Goal: Task Accomplishment & Management: Use online tool/utility

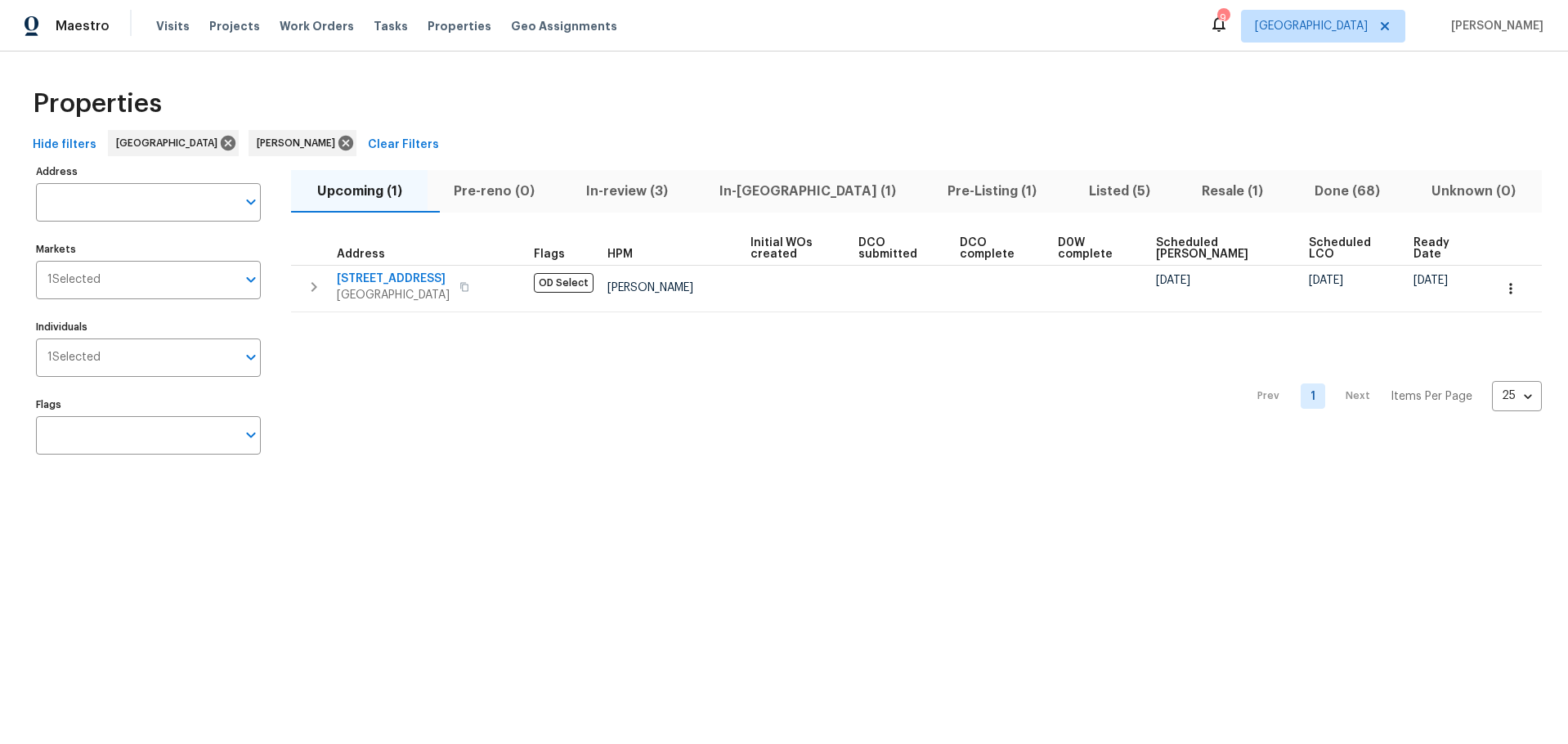
click at [775, 192] on span "In-[GEOGRAPHIC_DATA] (1)" at bounding box center [808, 191] width 209 height 23
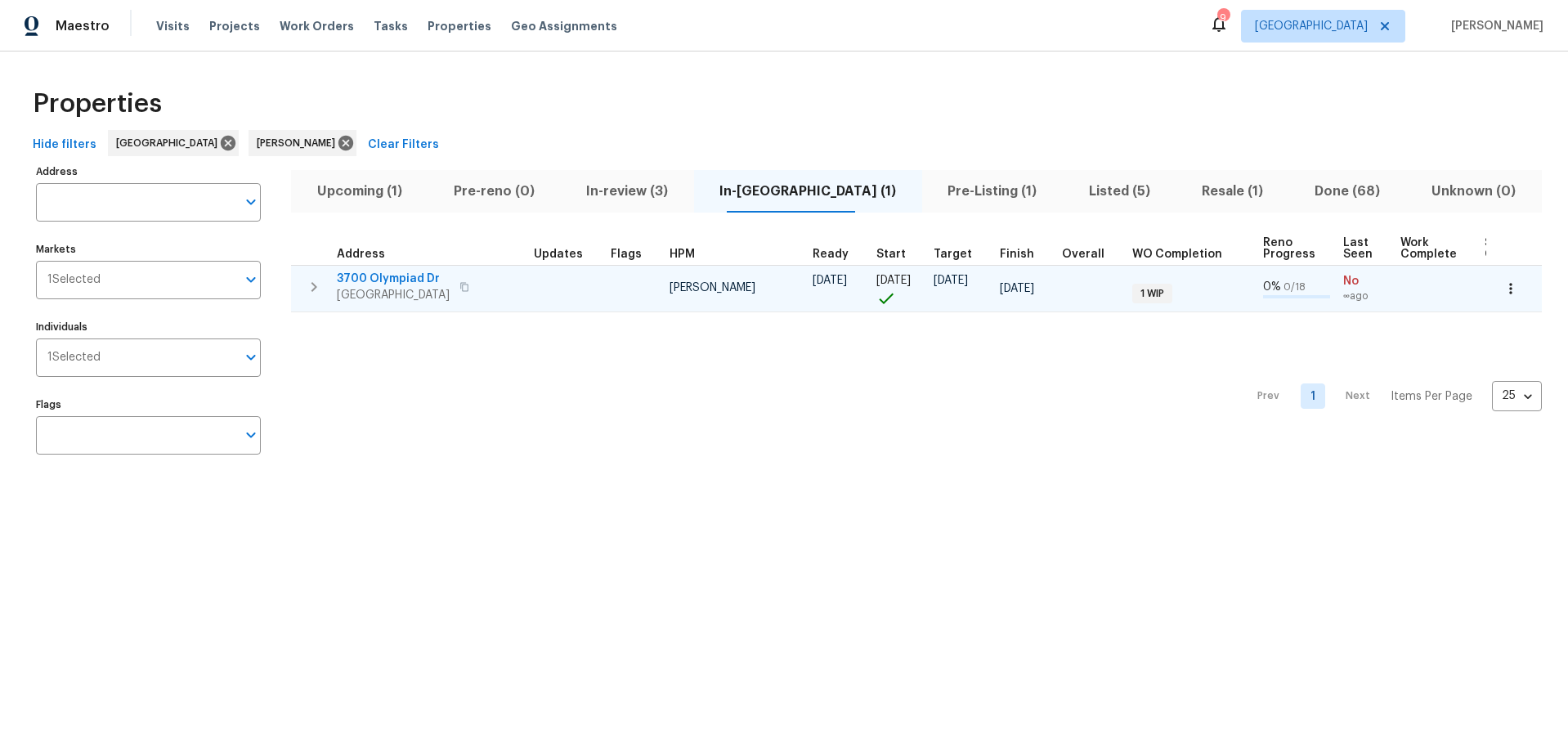
click at [394, 287] on span "[GEOGRAPHIC_DATA]" at bounding box center [393, 295] width 113 height 16
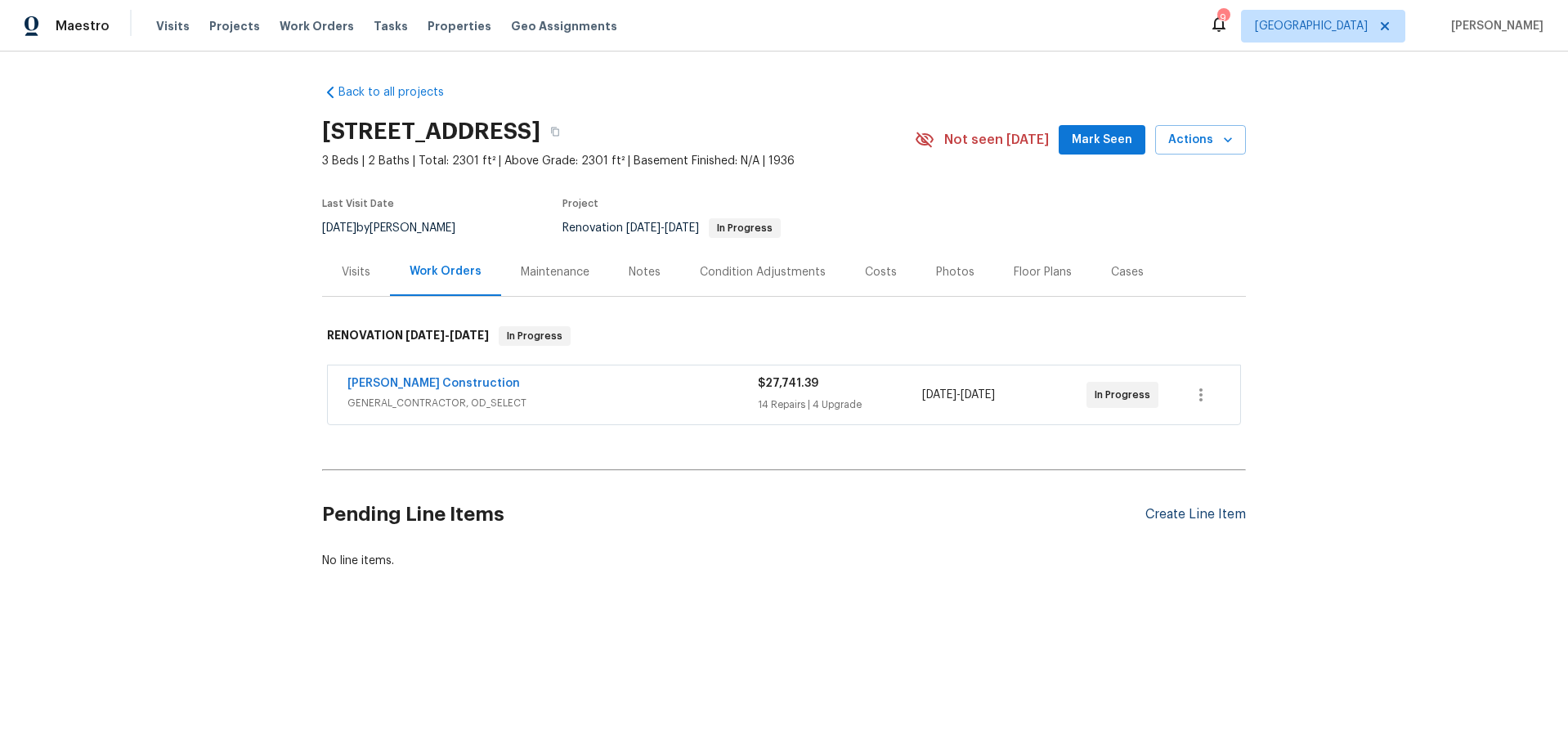
click at [1183, 510] on div "Create Line Item" at bounding box center [1196, 515] width 101 height 15
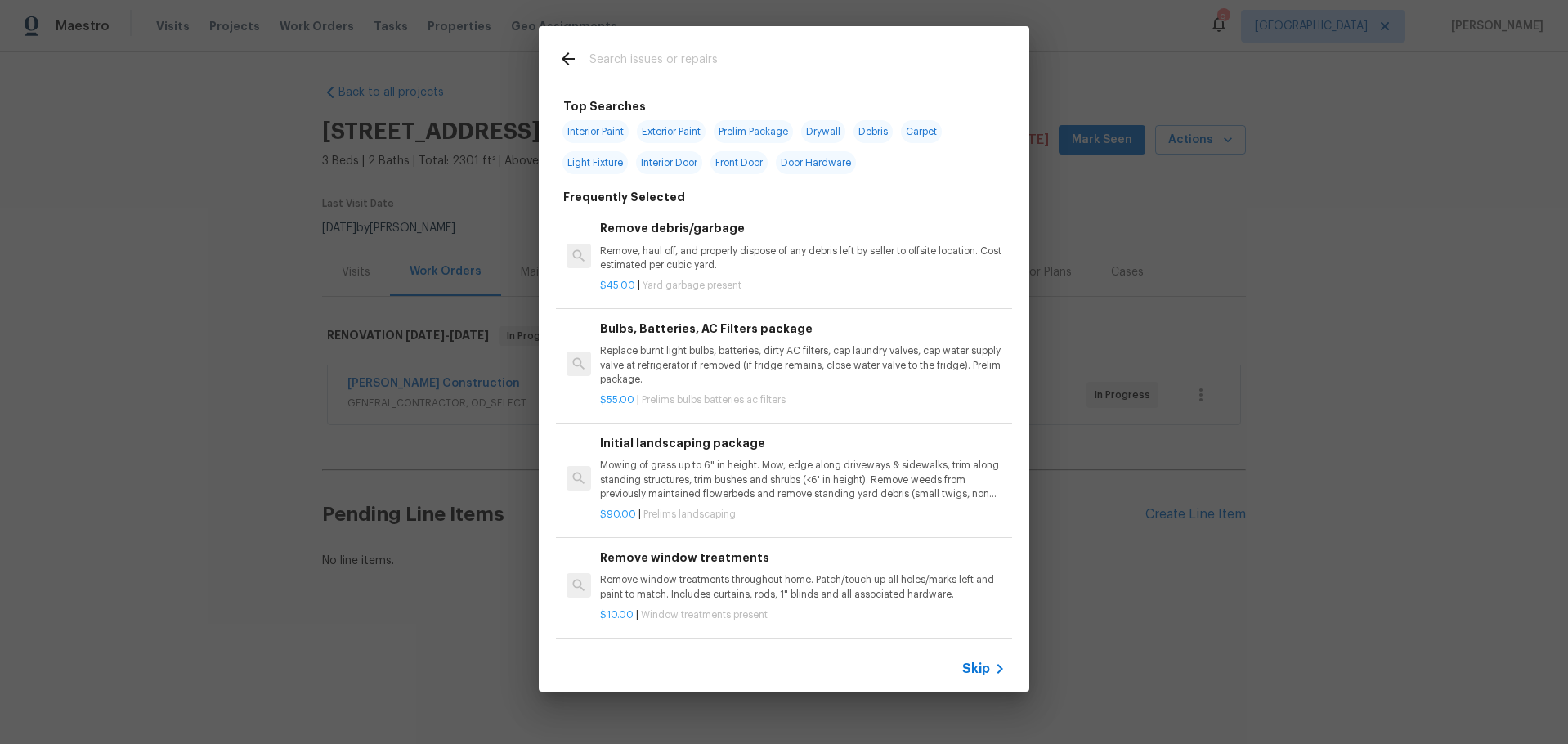
click at [658, 62] on input "text" at bounding box center [762, 61] width 346 height 25
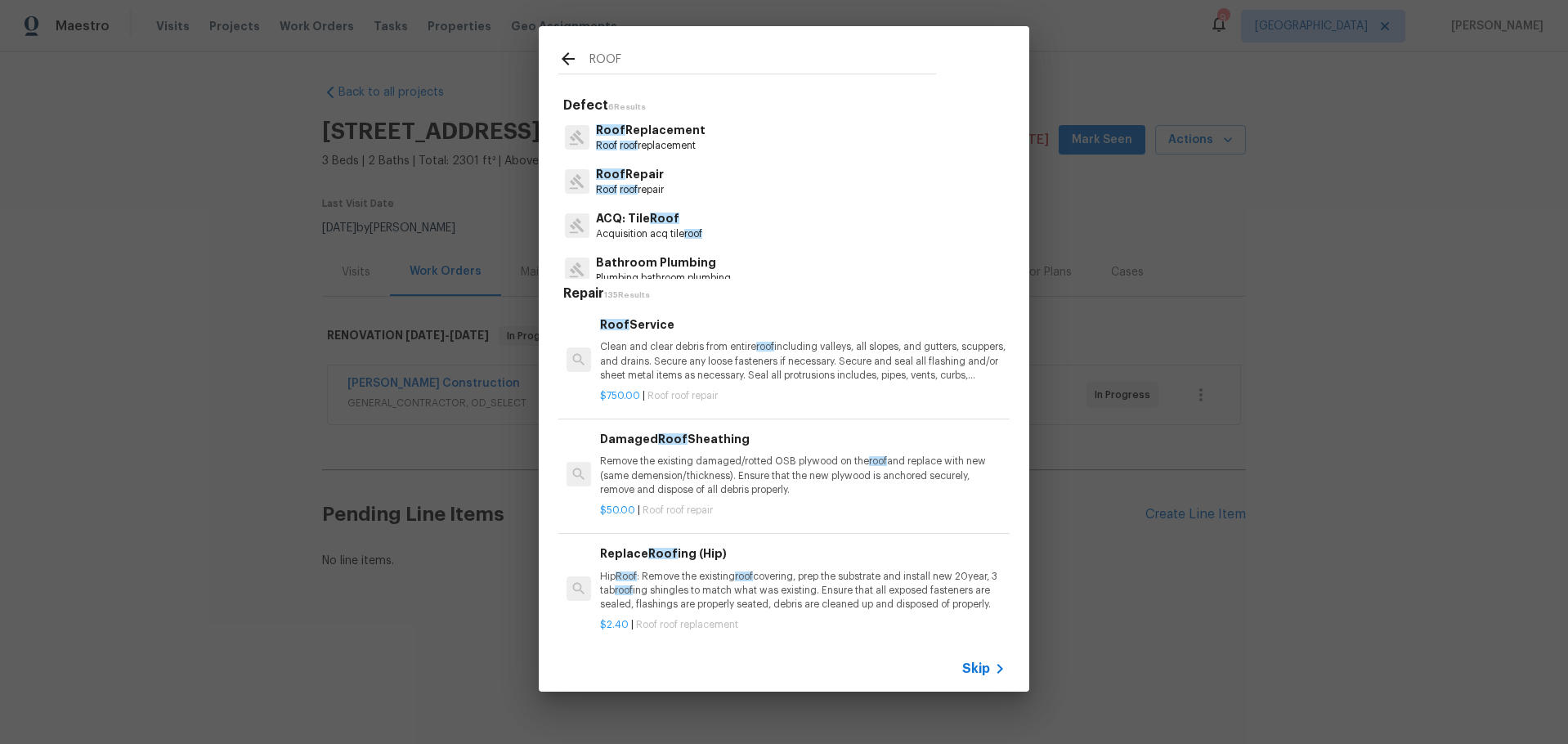
type input "ROOF"
click at [643, 137] on p "Roof Replacement" at bounding box center [651, 130] width 109 height 17
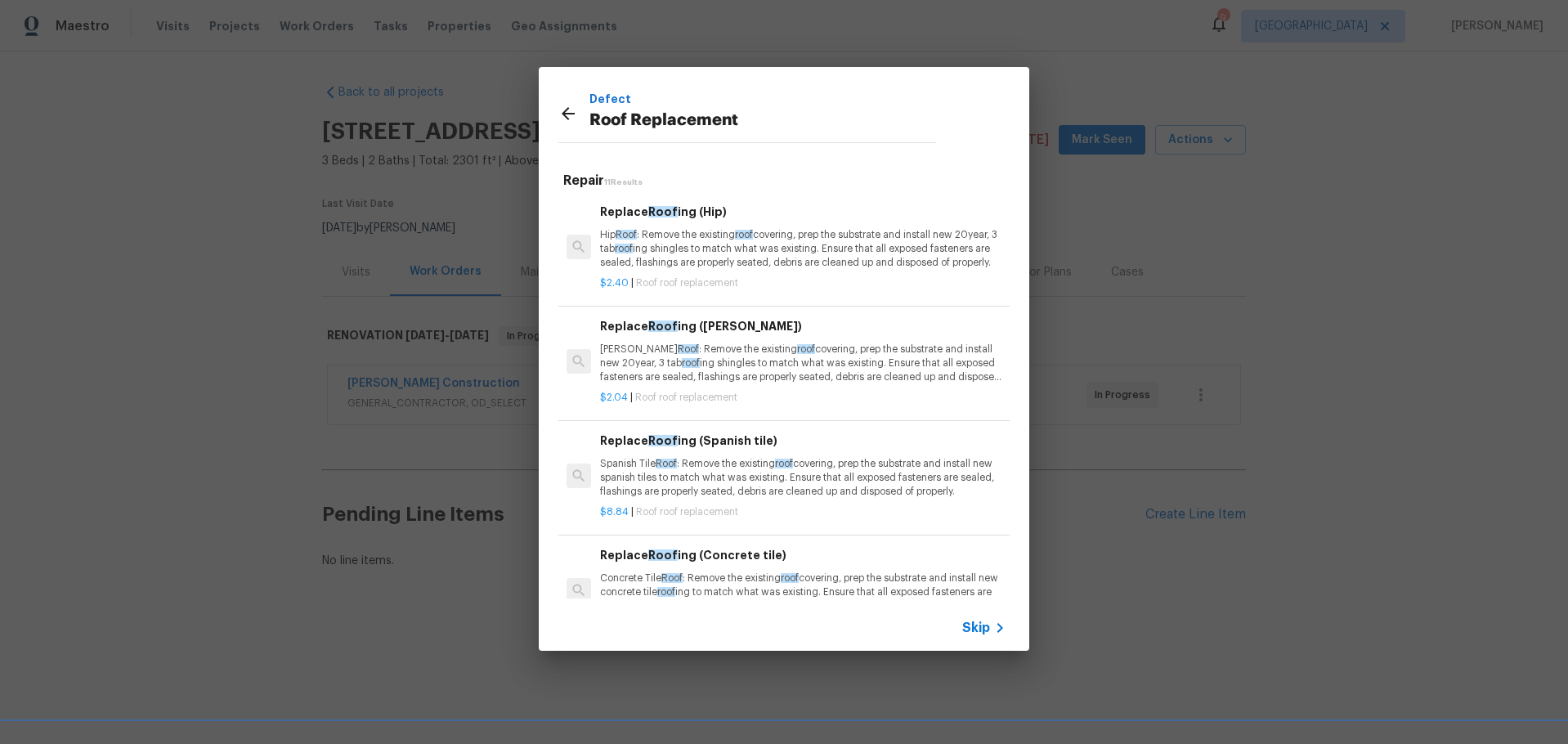
click at [988, 635] on span "Skip" at bounding box center [976, 628] width 28 height 16
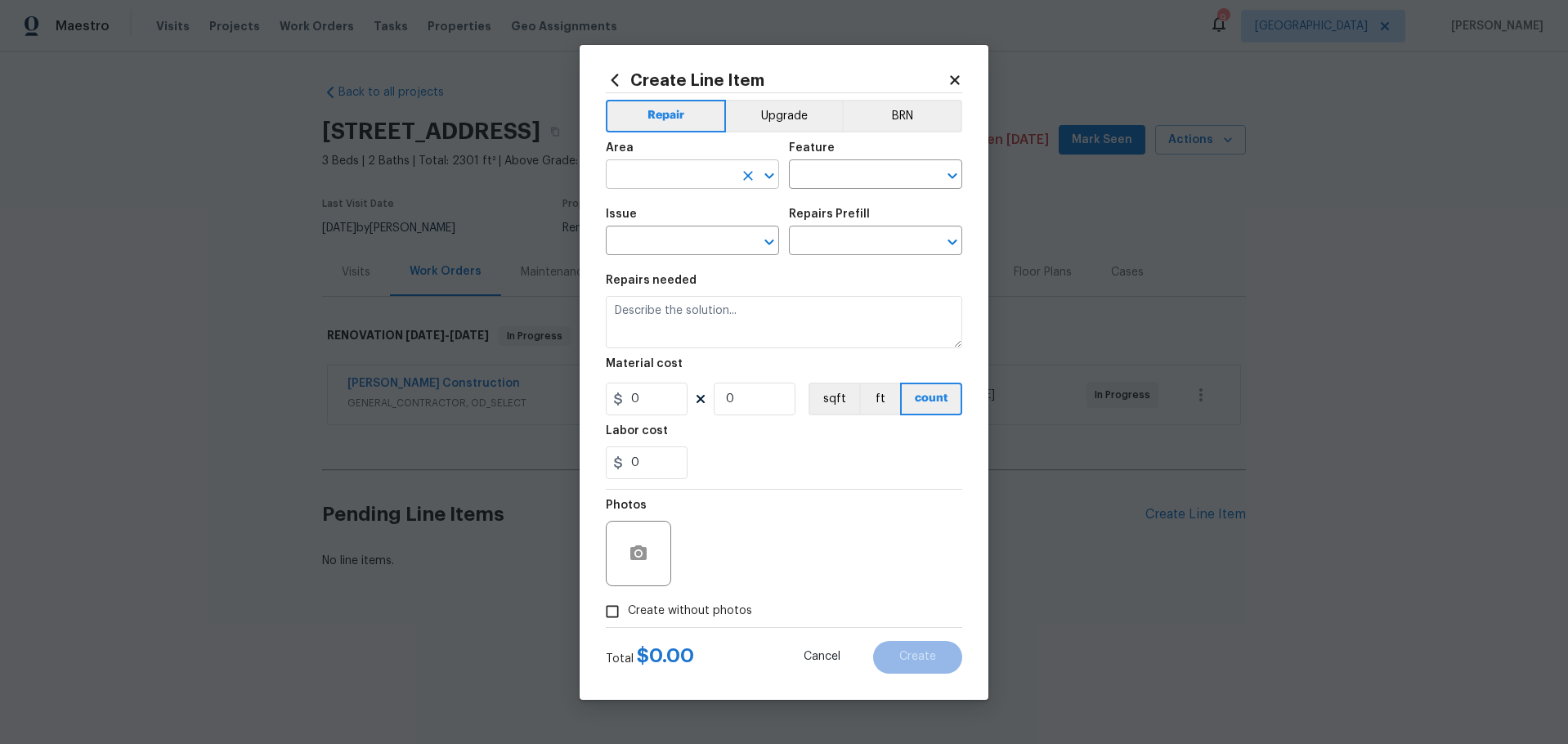
click at [720, 182] on input "text" at bounding box center [669, 176] width 127 height 26
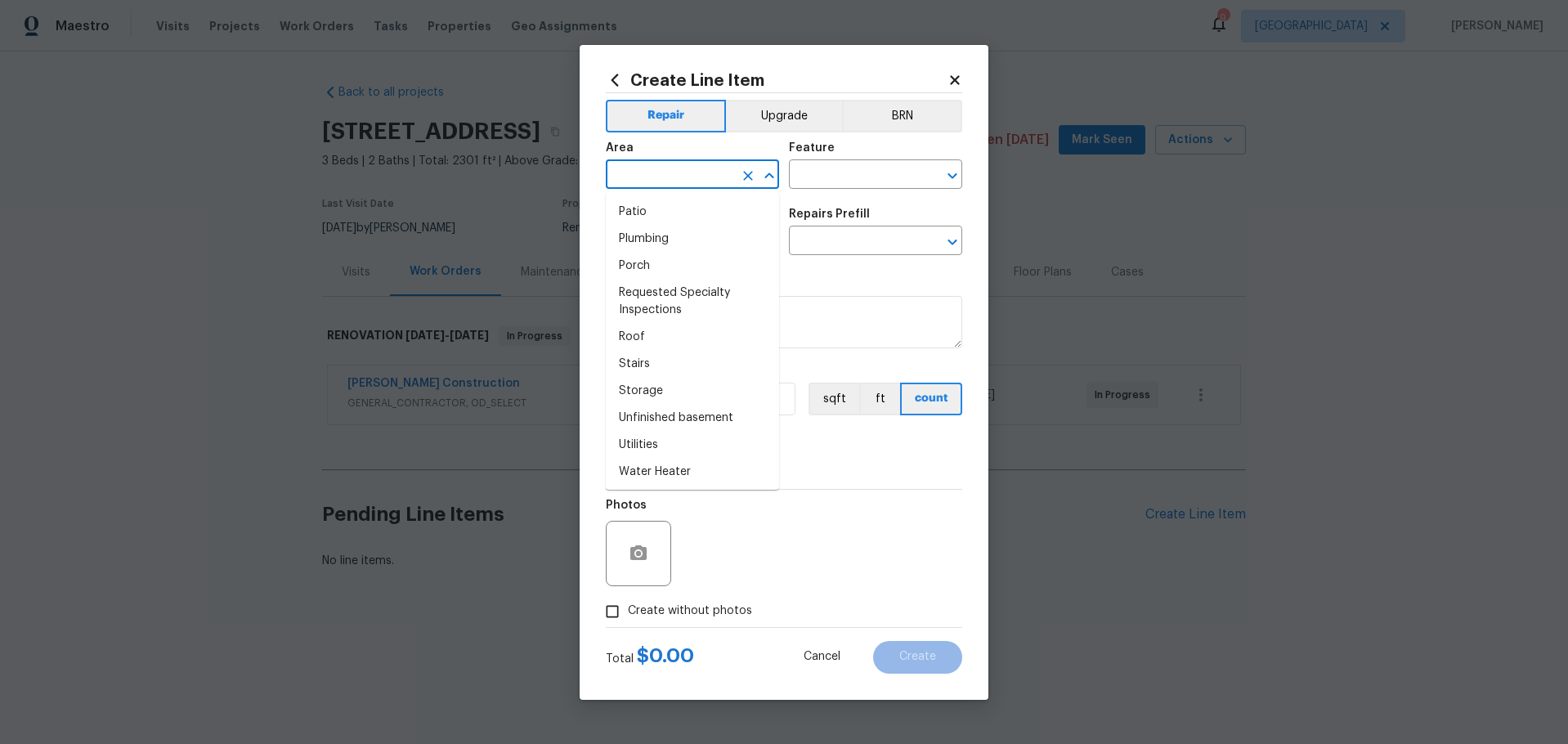
scroll to position [1028, 0]
click at [676, 331] on li "Roof" at bounding box center [693, 335] width 174 height 27
type input "Roof"
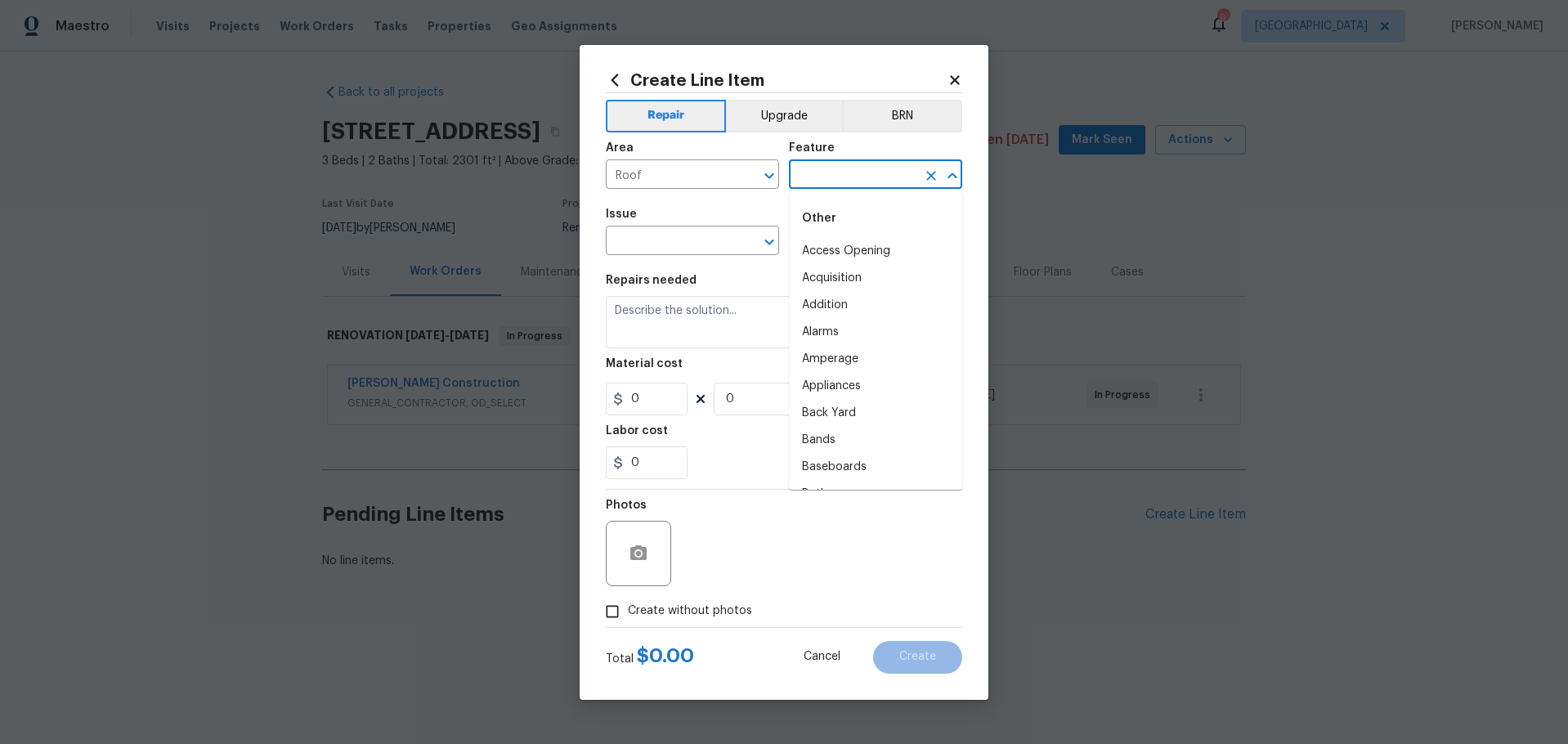
click at [897, 179] on input "text" at bounding box center [852, 176] width 127 height 26
type input "r"
click at [803, 275] on li "Roof" at bounding box center [875, 279] width 174 height 27
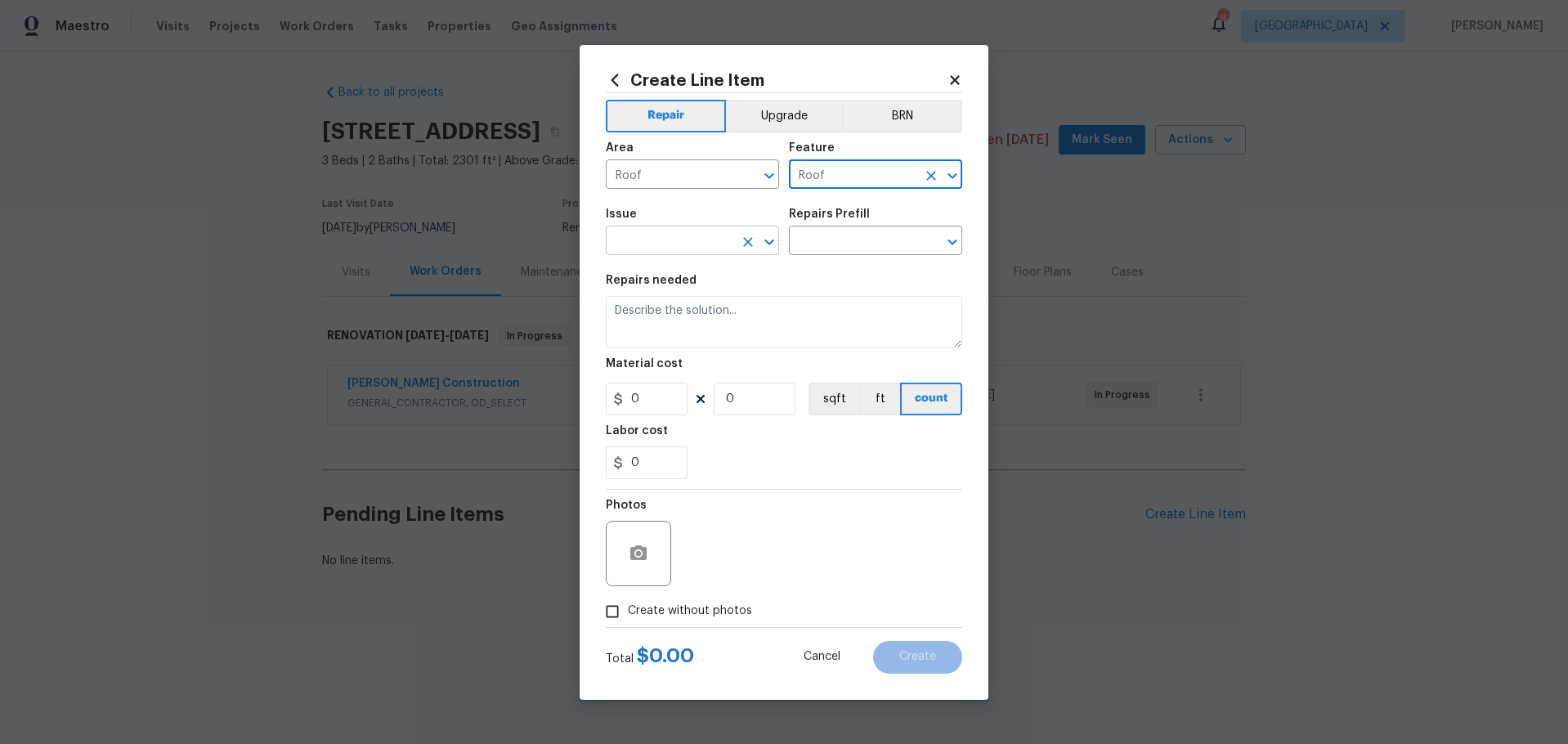
type input "Roof"
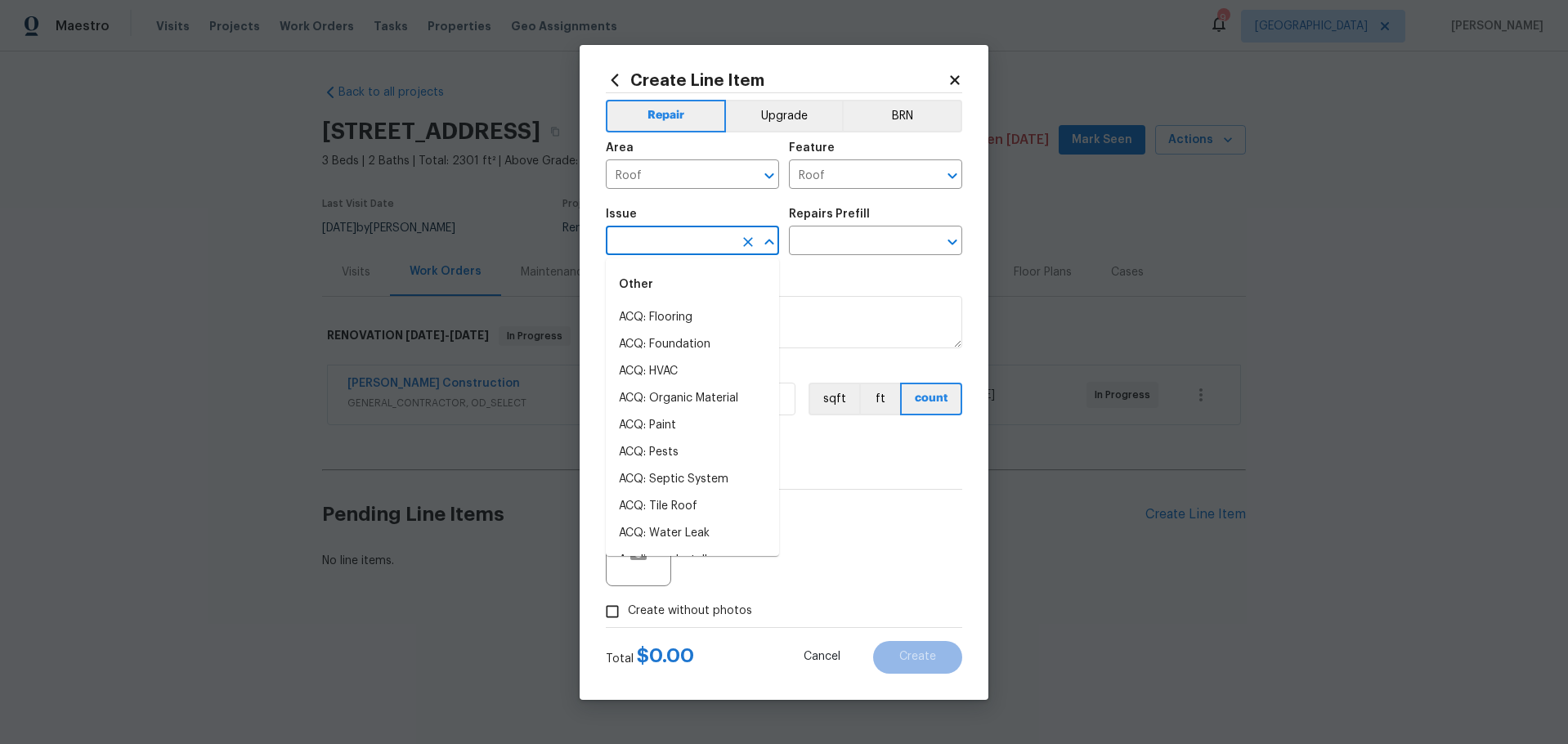
click at [703, 240] on input "text" at bounding box center [669, 243] width 127 height 26
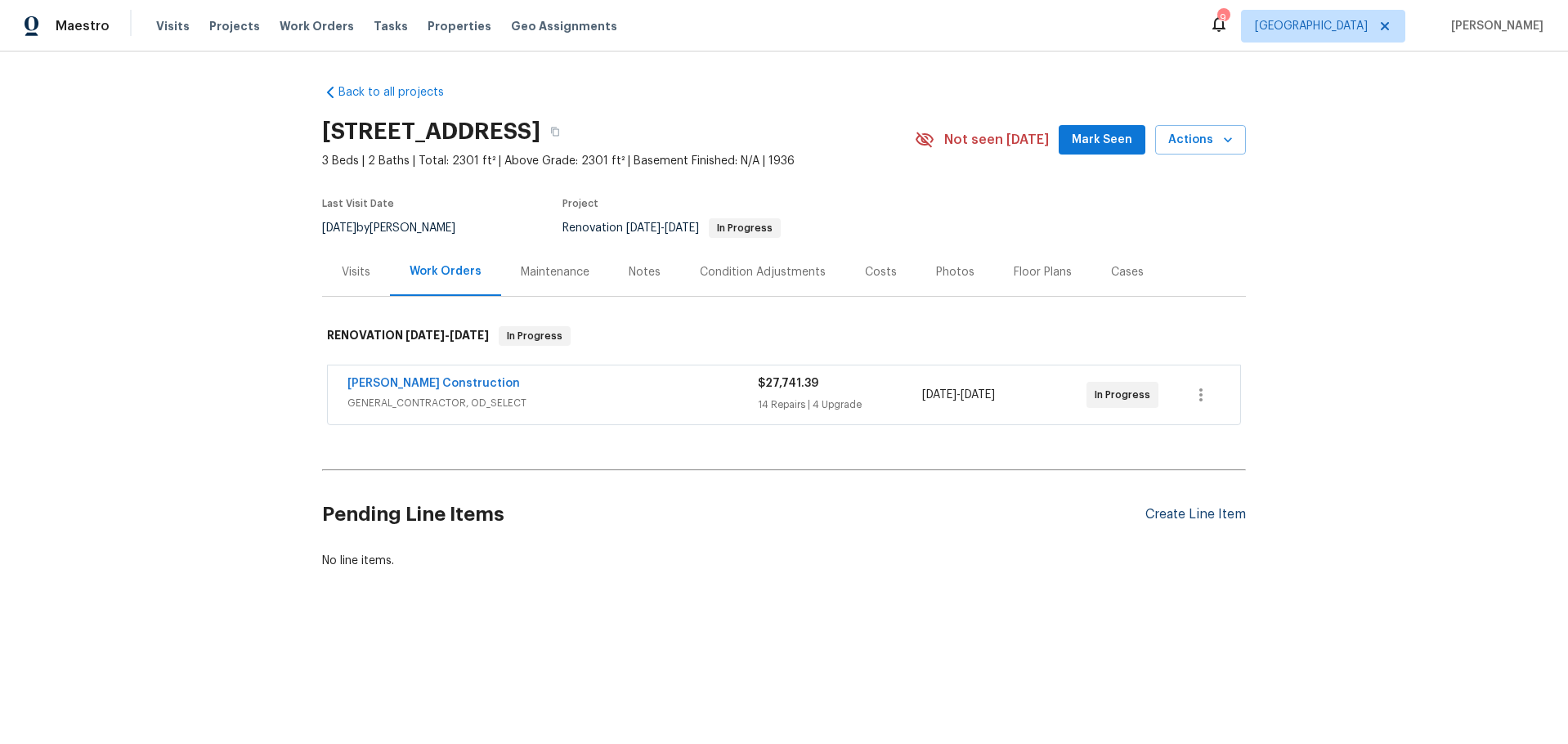
click at [1210, 512] on div "Create Line Item" at bounding box center [1196, 515] width 101 height 15
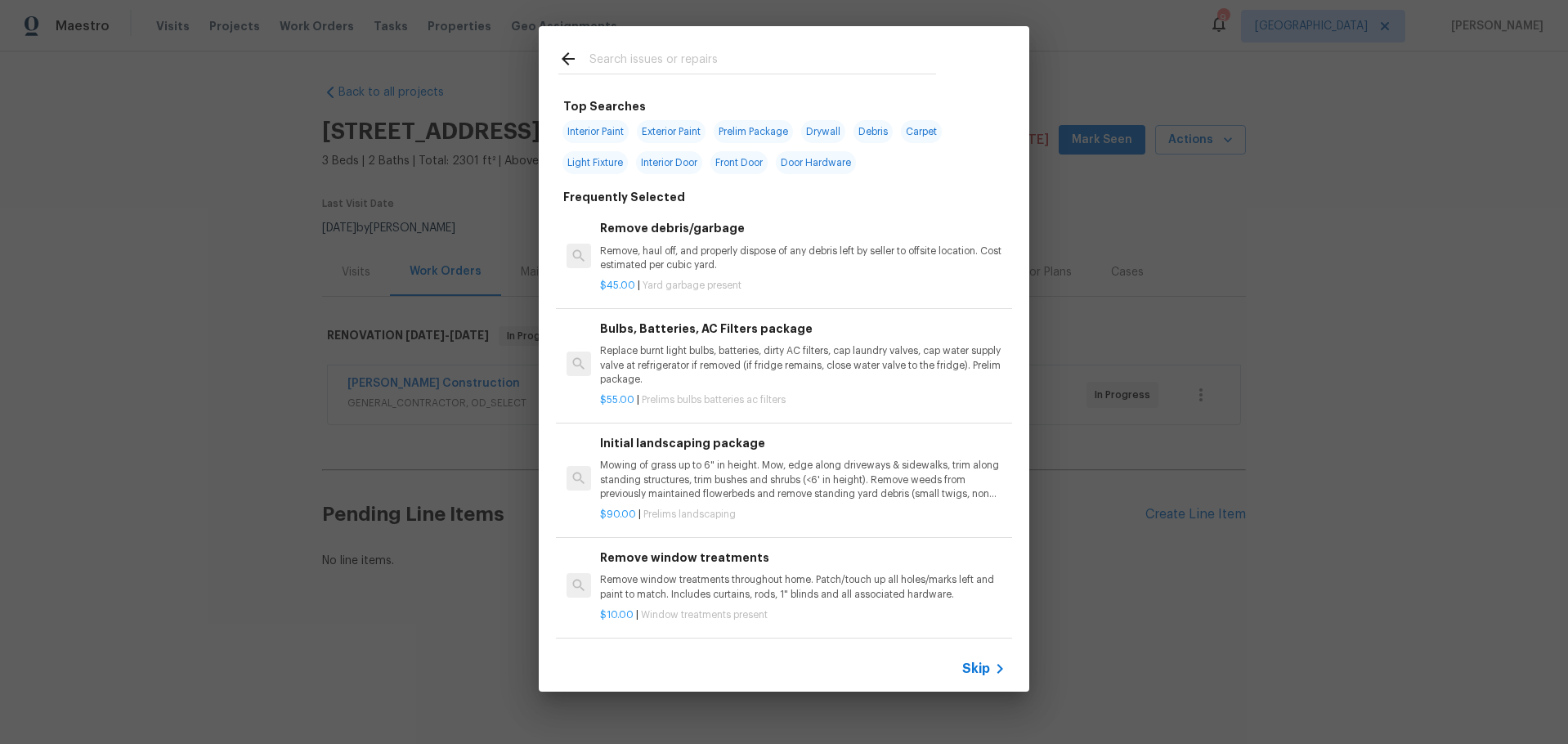
click at [641, 60] on input "text" at bounding box center [762, 61] width 346 height 25
click at [971, 667] on span "Skip" at bounding box center [976, 669] width 28 height 16
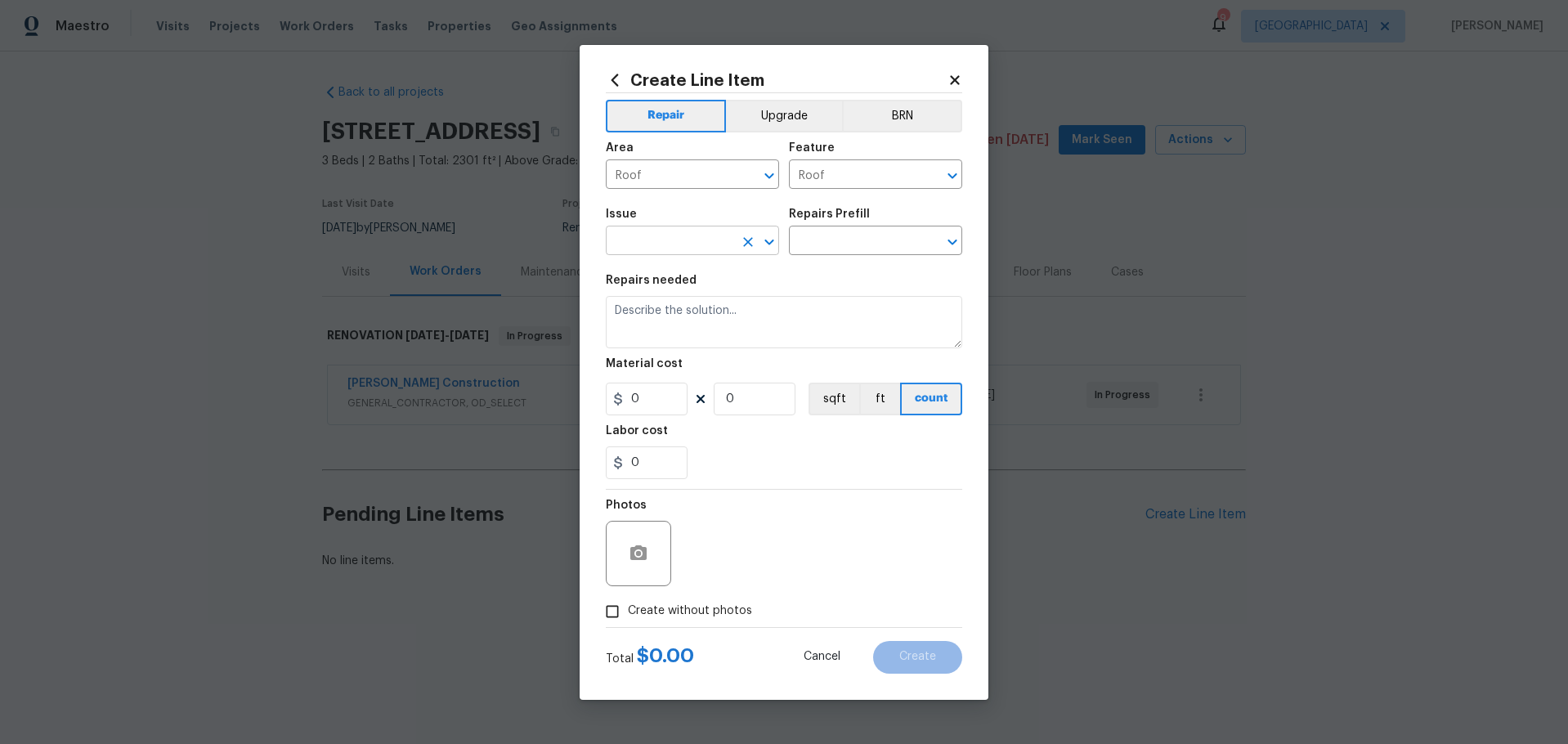
click at [687, 234] on input "text" at bounding box center [669, 243] width 127 height 26
click at [661, 369] on li "Roof Replacement" at bounding box center [693, 372] width 174 height 27
type input "Roof Replacement"
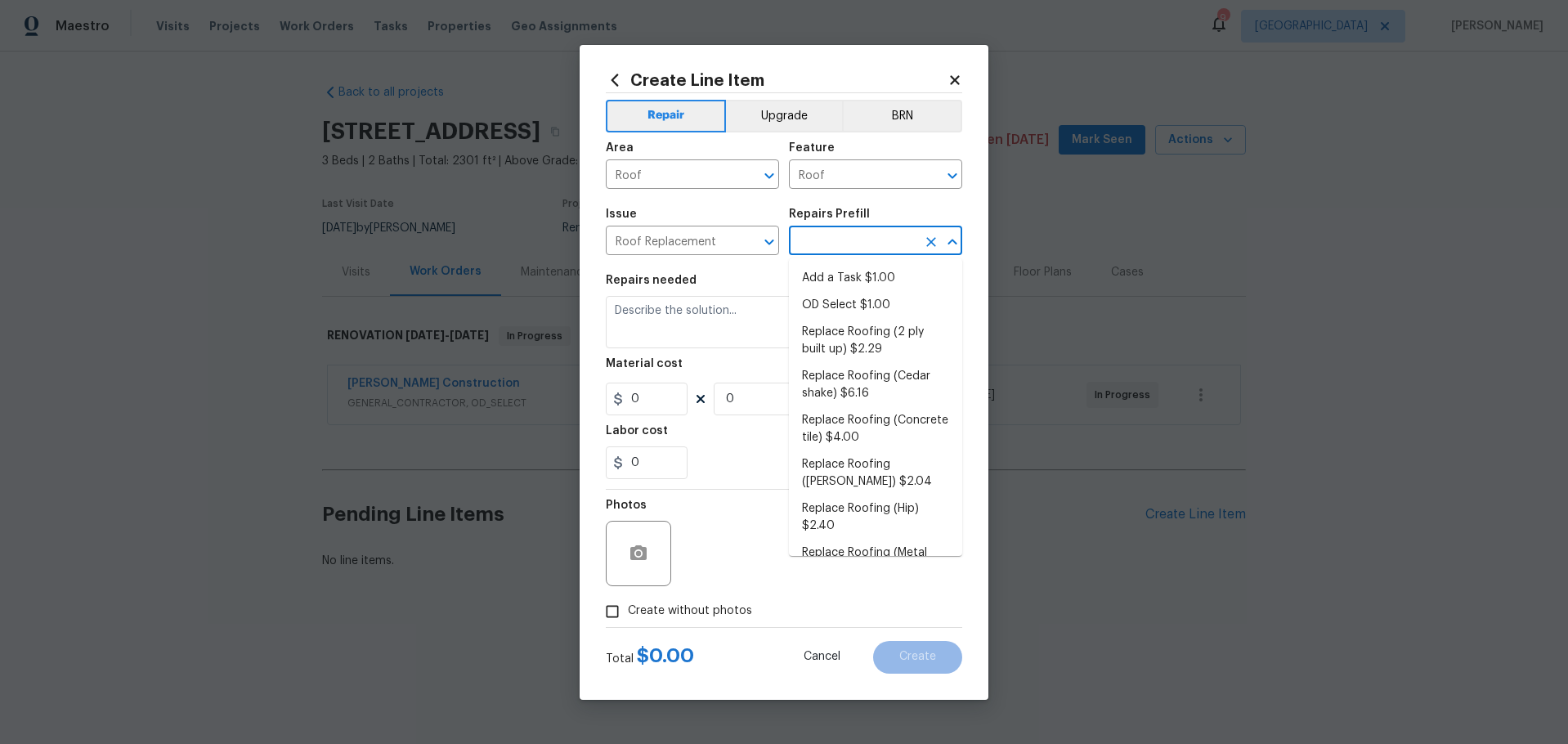
click at [830, 233] on input "text" at bounding box center [852, 243] width 127 height 26
click at [837, 271] on li "Add a Task $1.00" at bounding box center [875, 279] width 174 height 27
type input "Eaves and Trim"
type textarea "HPM to detail"
type input "1"
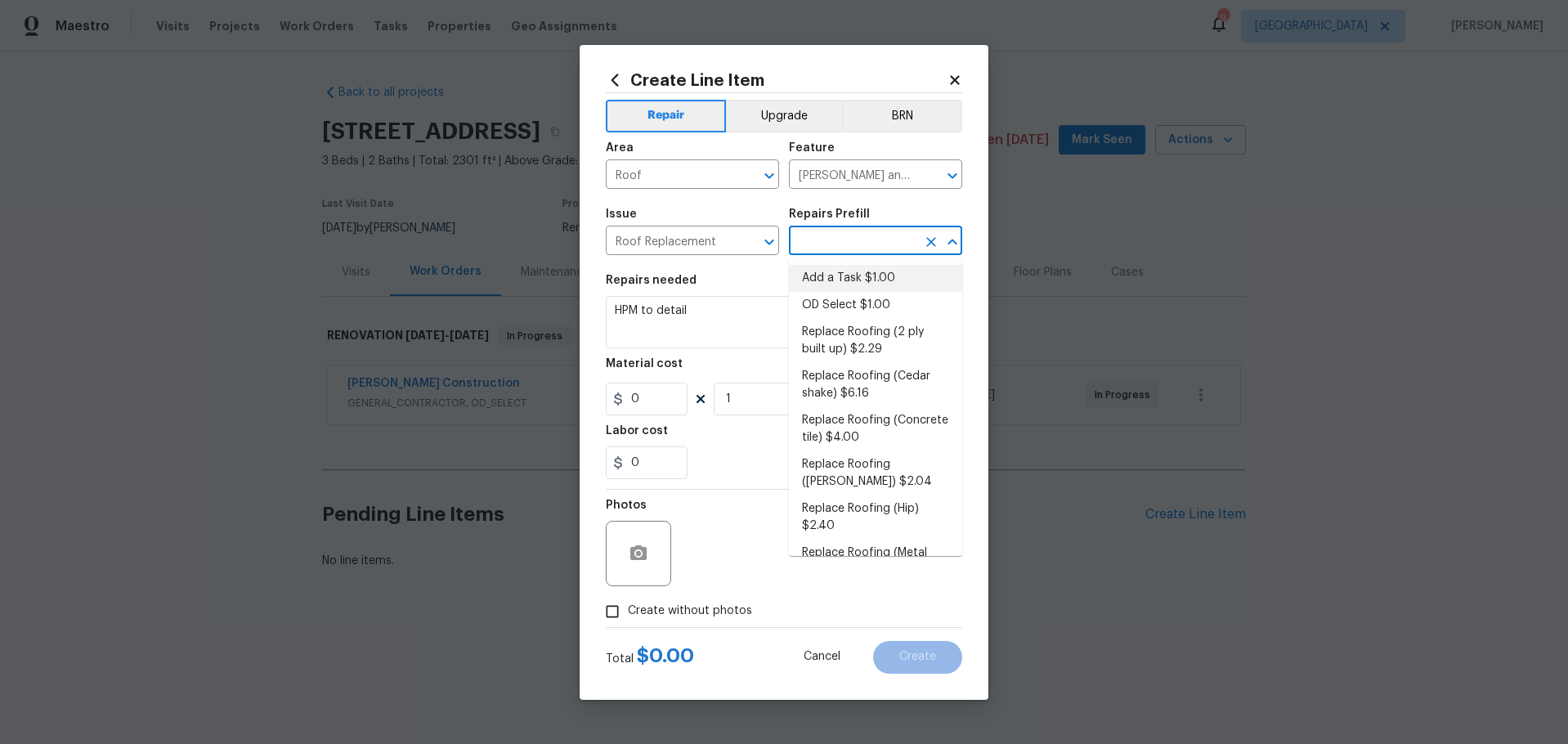
type input "Add a Task $1.00"
type input "1"
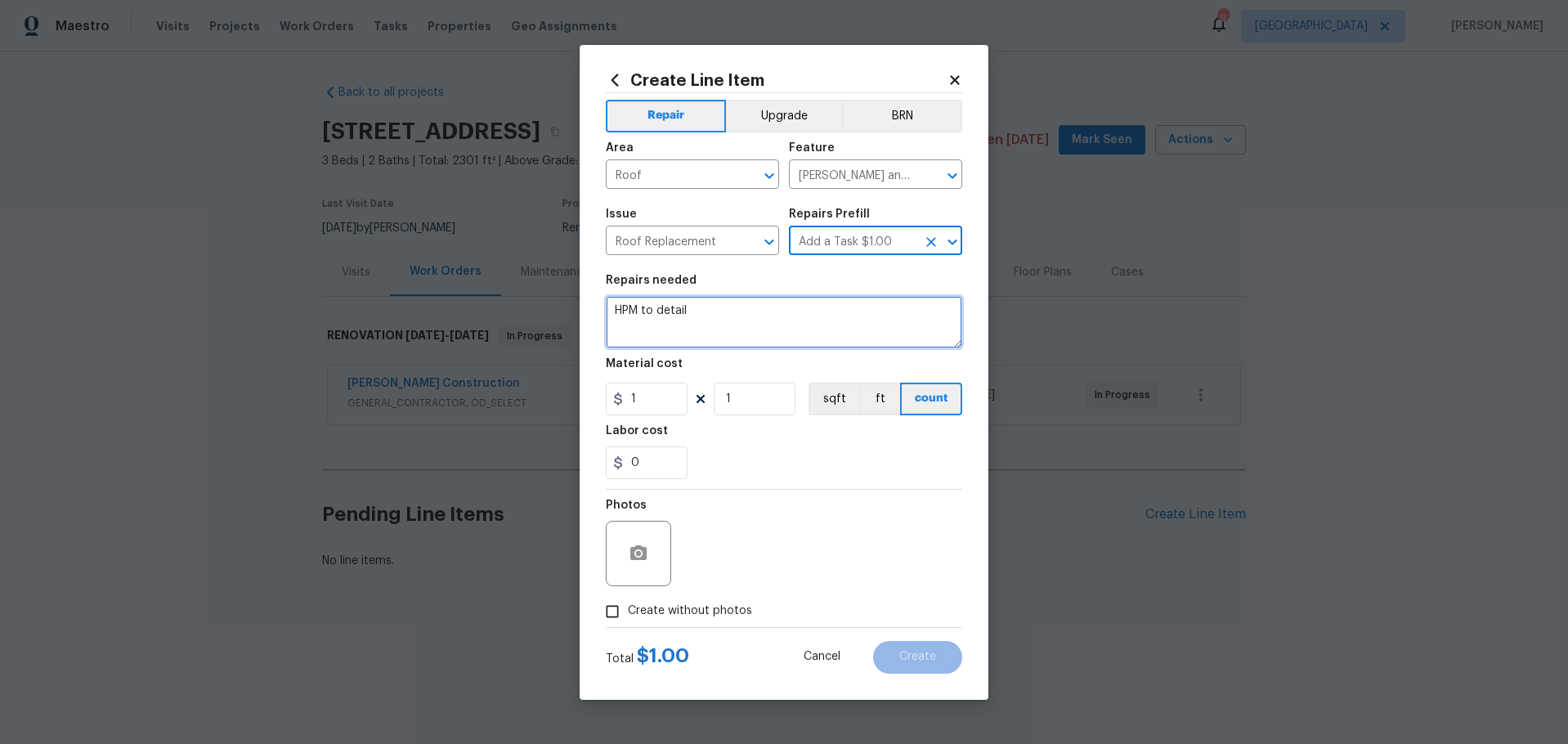
click at [774, 313] on textarea "HPM to detail" at bounding box center [784, 322] width 357 height 52
drag, startPoint x: 728, startPoint y: 319, endPoint x: 627, endPoint y: 321, distance: 101.0
click at [627, 321] on textarea "HPM to detail" at bounding box center [784, 322] width 357 height 52
click at [699, 310] on textarea "HPM to detail" at bounding box center [784, 322] width 357 height 52
type textarea "H"
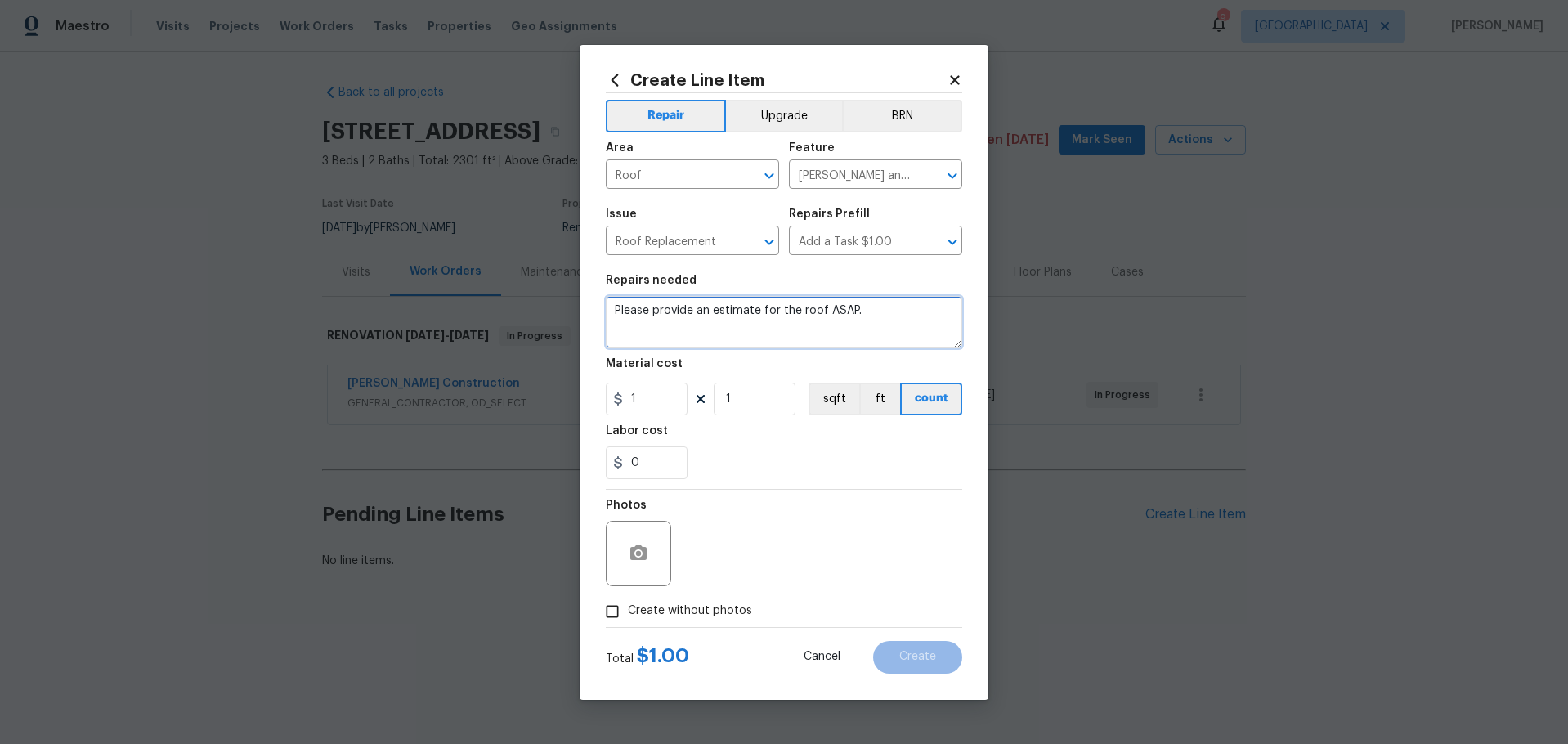
type textarea "Please provide an estimate for the roof ASAP."
click at [615, 608] on input "Create without photos" at bounding box center [612, 611] width 31 height 31
checkbox input "true"
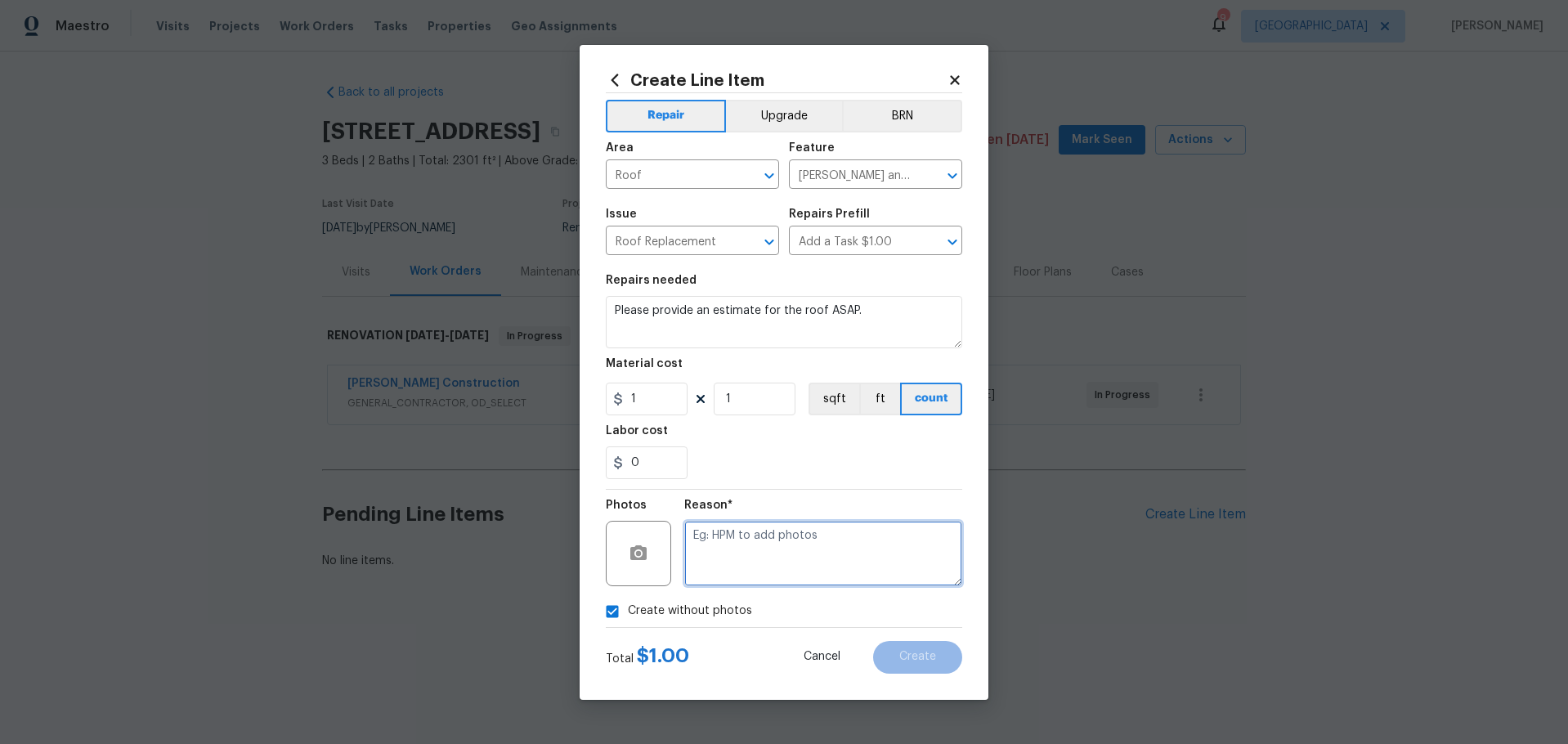
click at [716, 568] on textarea at bounding box center [822, 553] width 278 height 65
type textarea "."
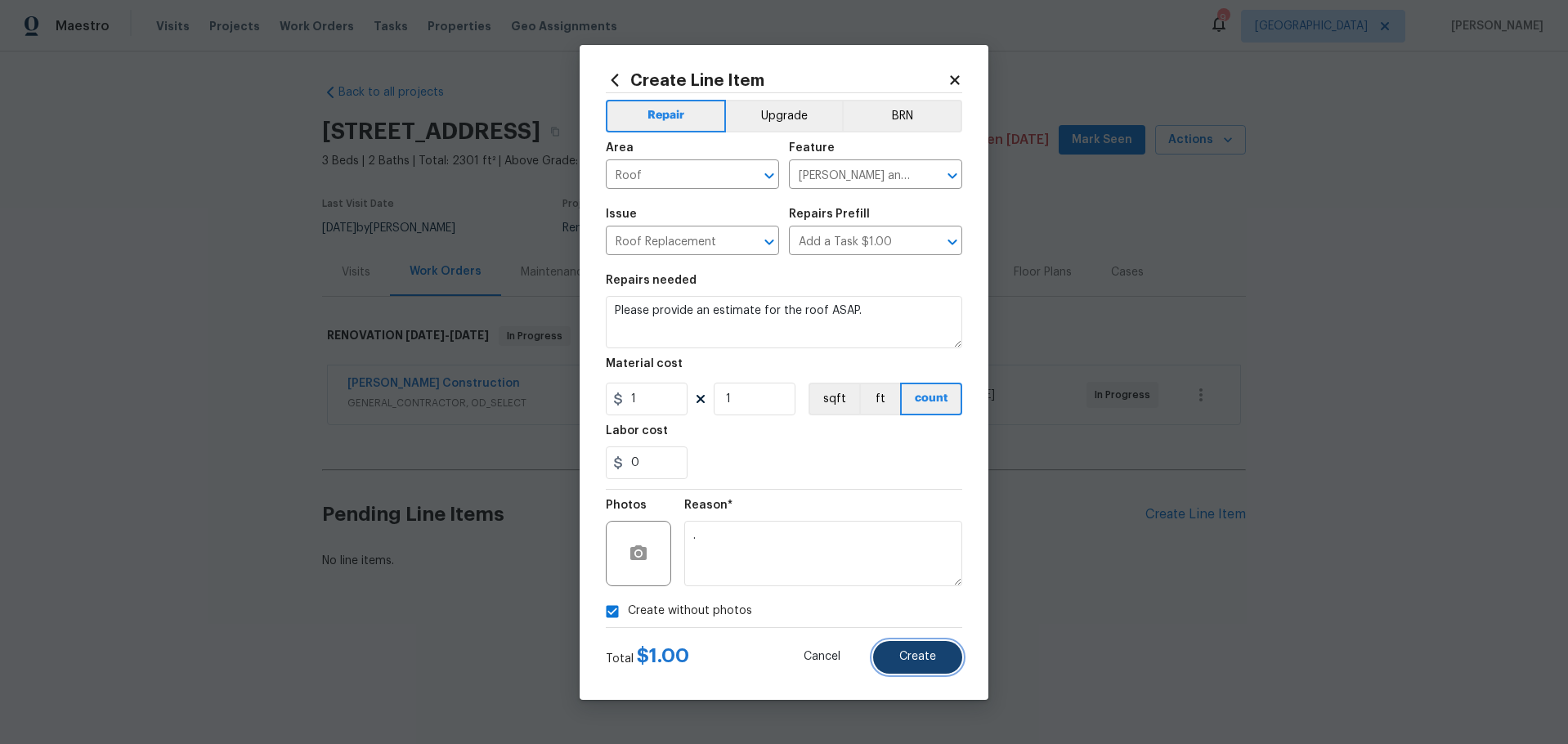
click at [918, 658] on span "Create" at bounding box center [917, 657] width 37 height 12
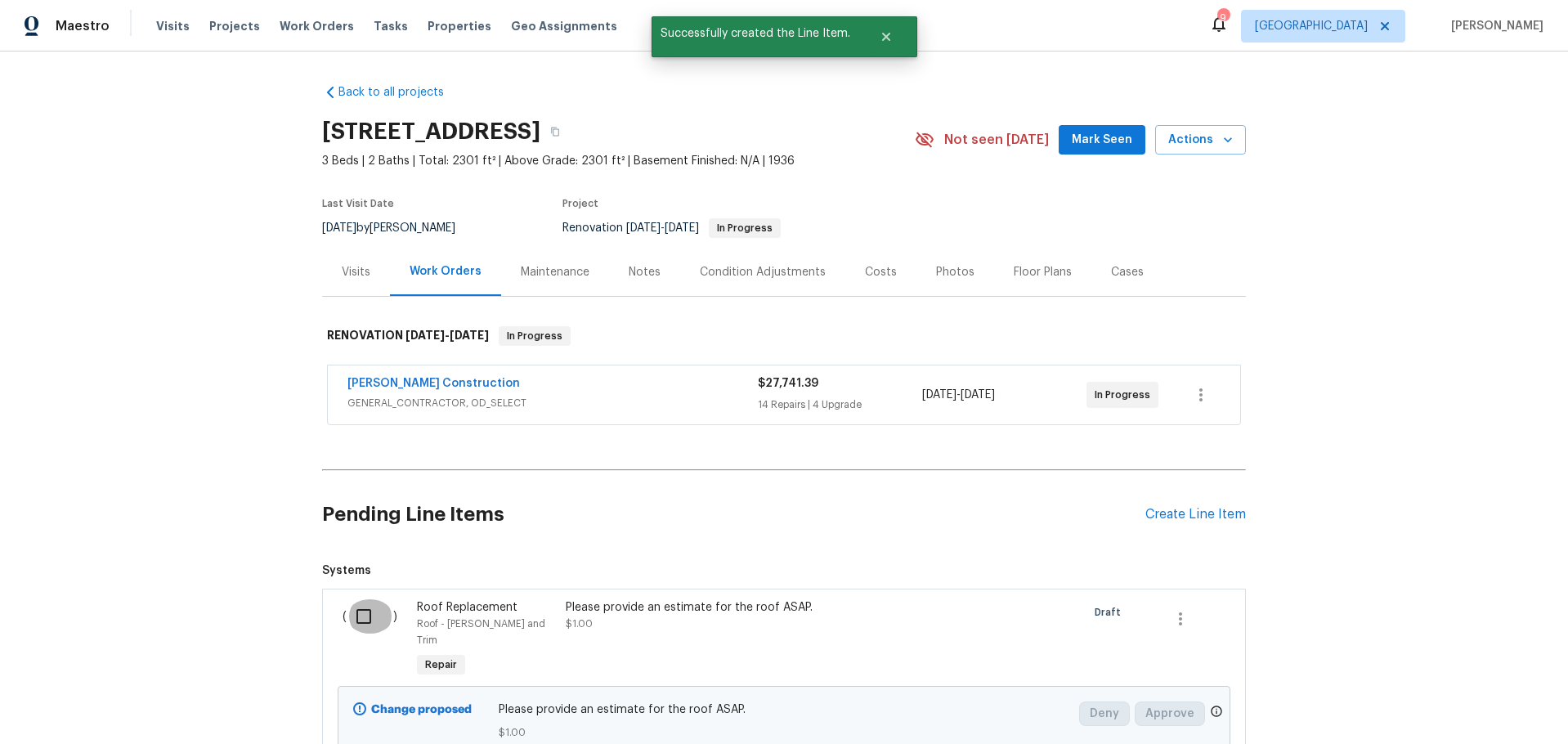
click at [353, 621] on input "checkbox" at bounding box center [369, 617] width 47 height 34
checkbox input "true"
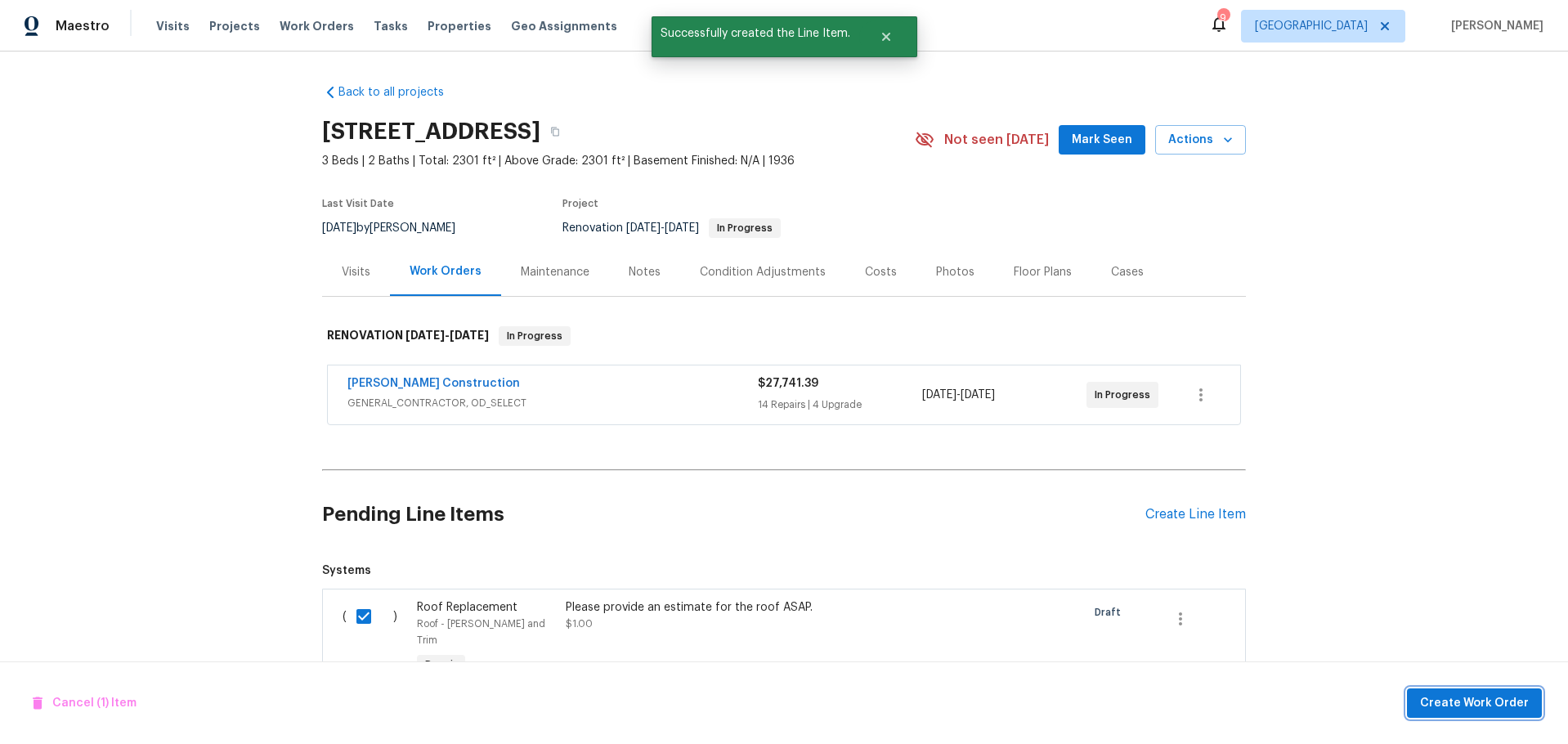
click at [1479, 702] on span "Create Work Order" at bounding box center [1474, 704] width 109 height 21
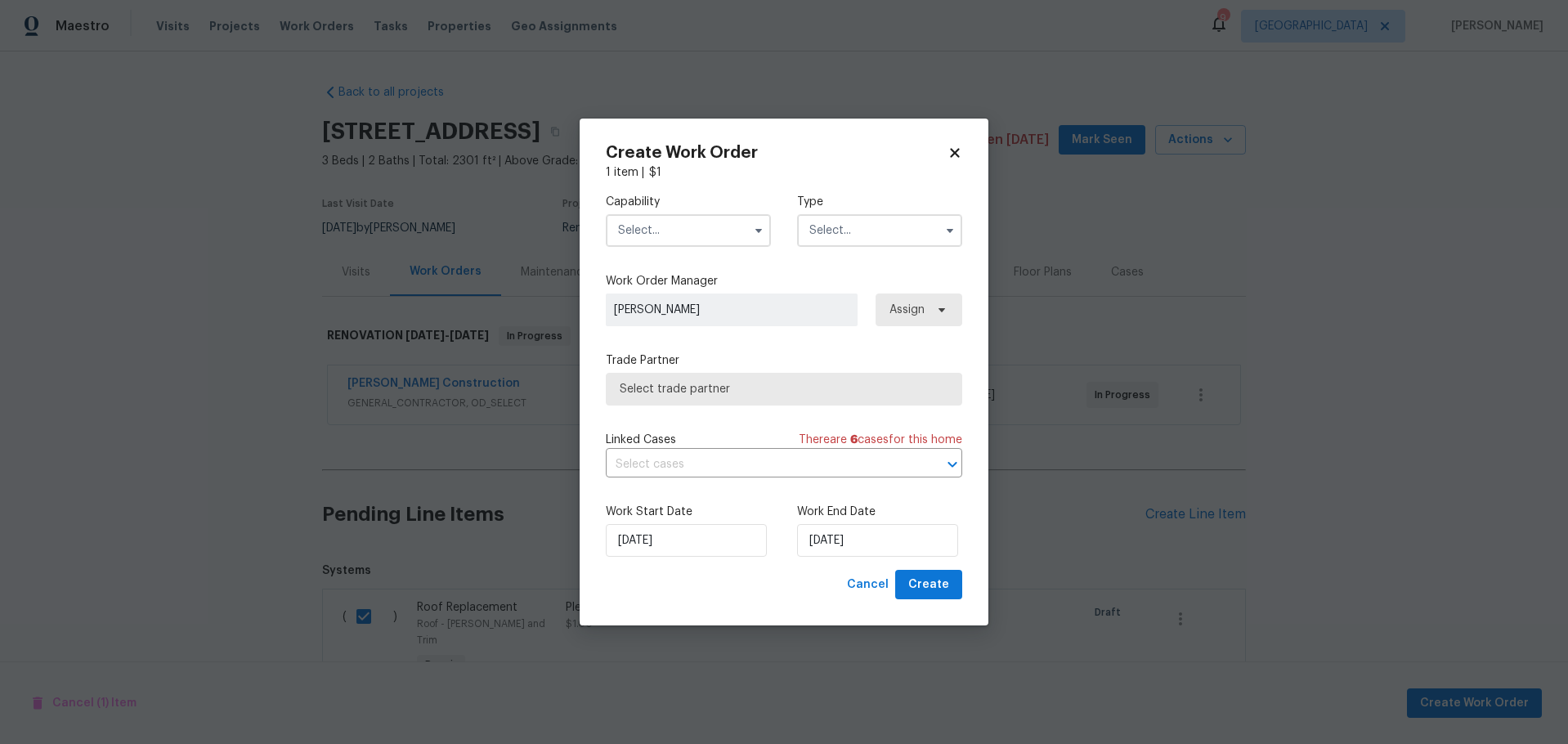
click at [706, 215] on input "text" at bounding box center [688, 231] width 165 height 32
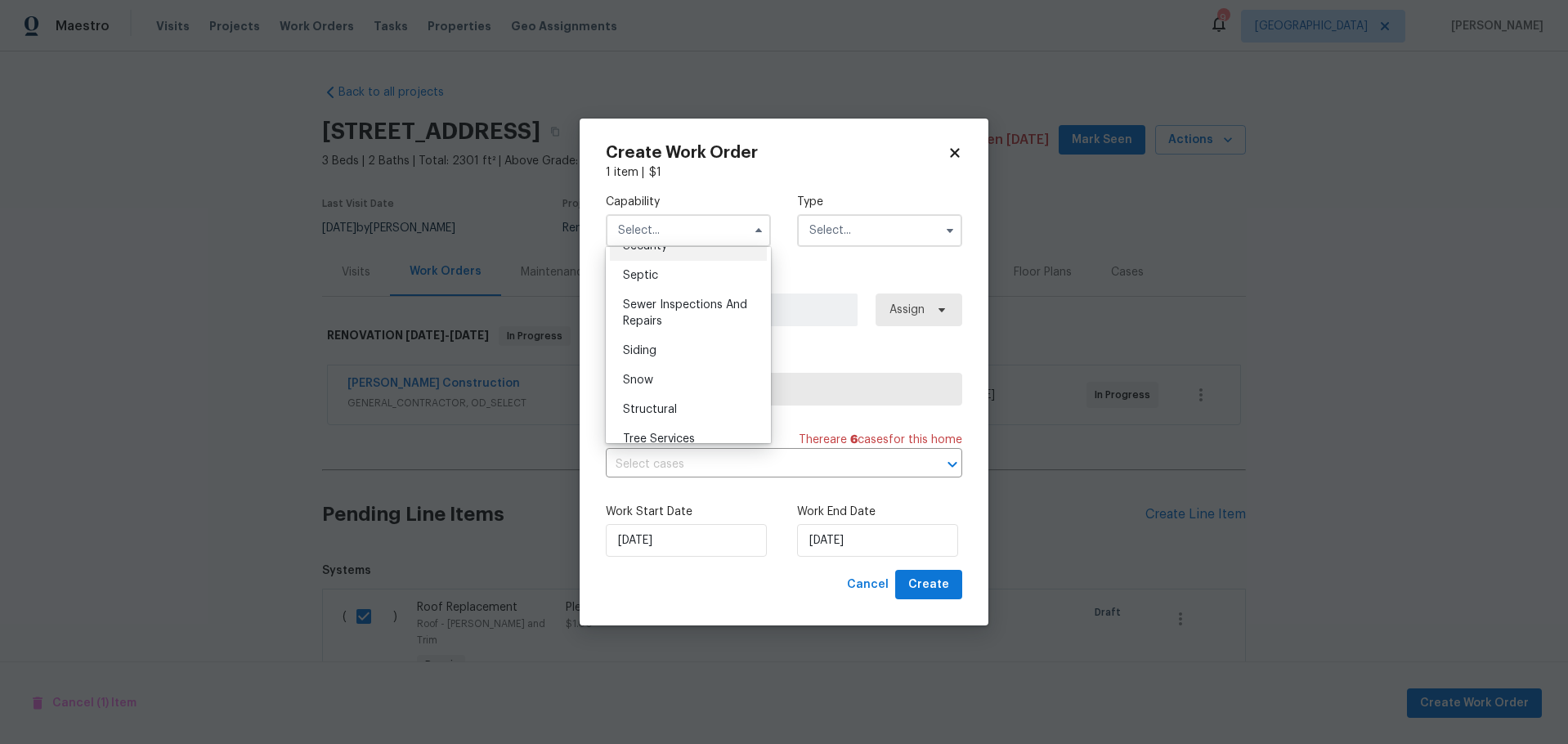
scroll to position [1635, 0]
click at [663, 313] on div "Roof" at bounding box center [688, 298] width 157 height 29
type input "Roof"
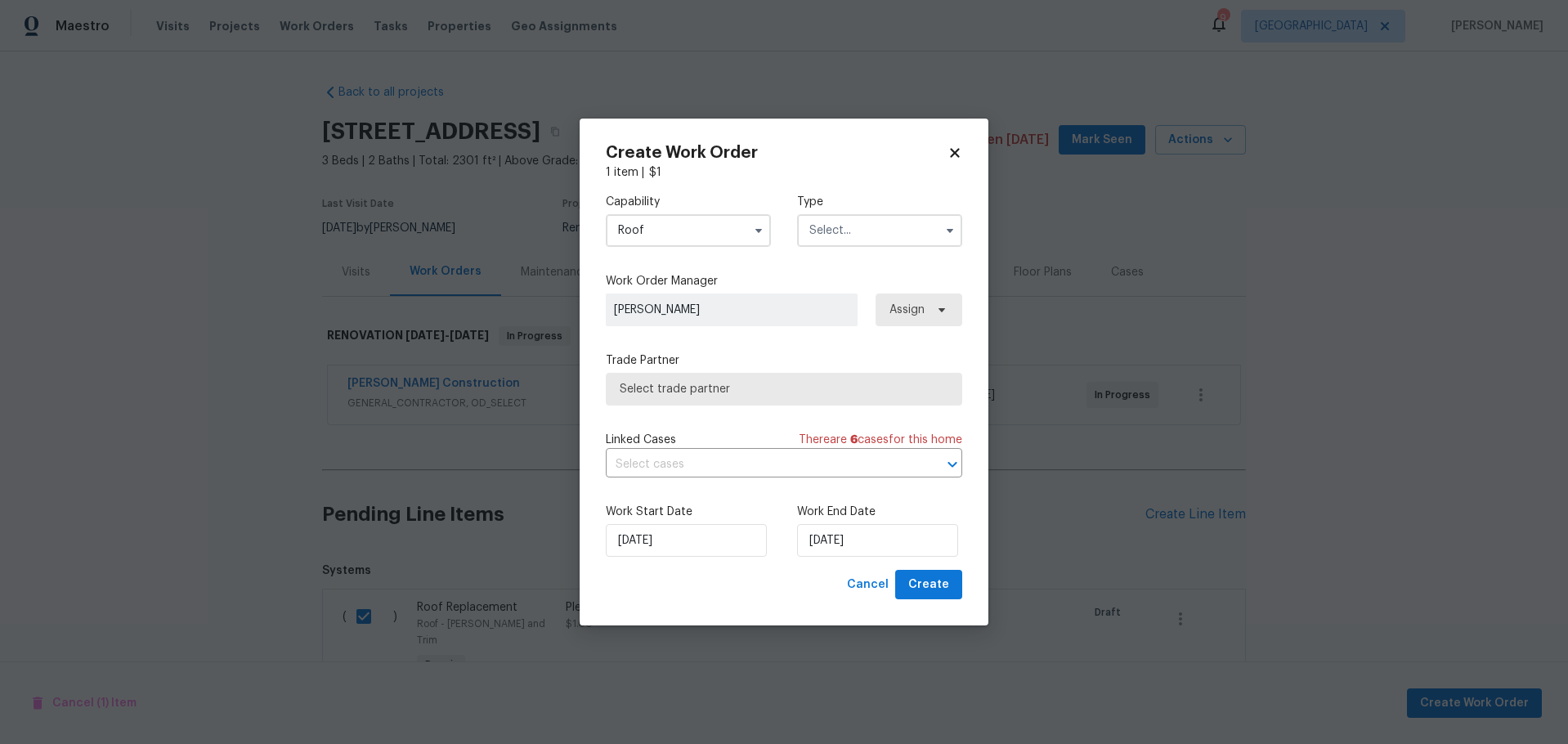
click at [861, 227] on input "text" at bounding box center [879, 231] width 165 height 32
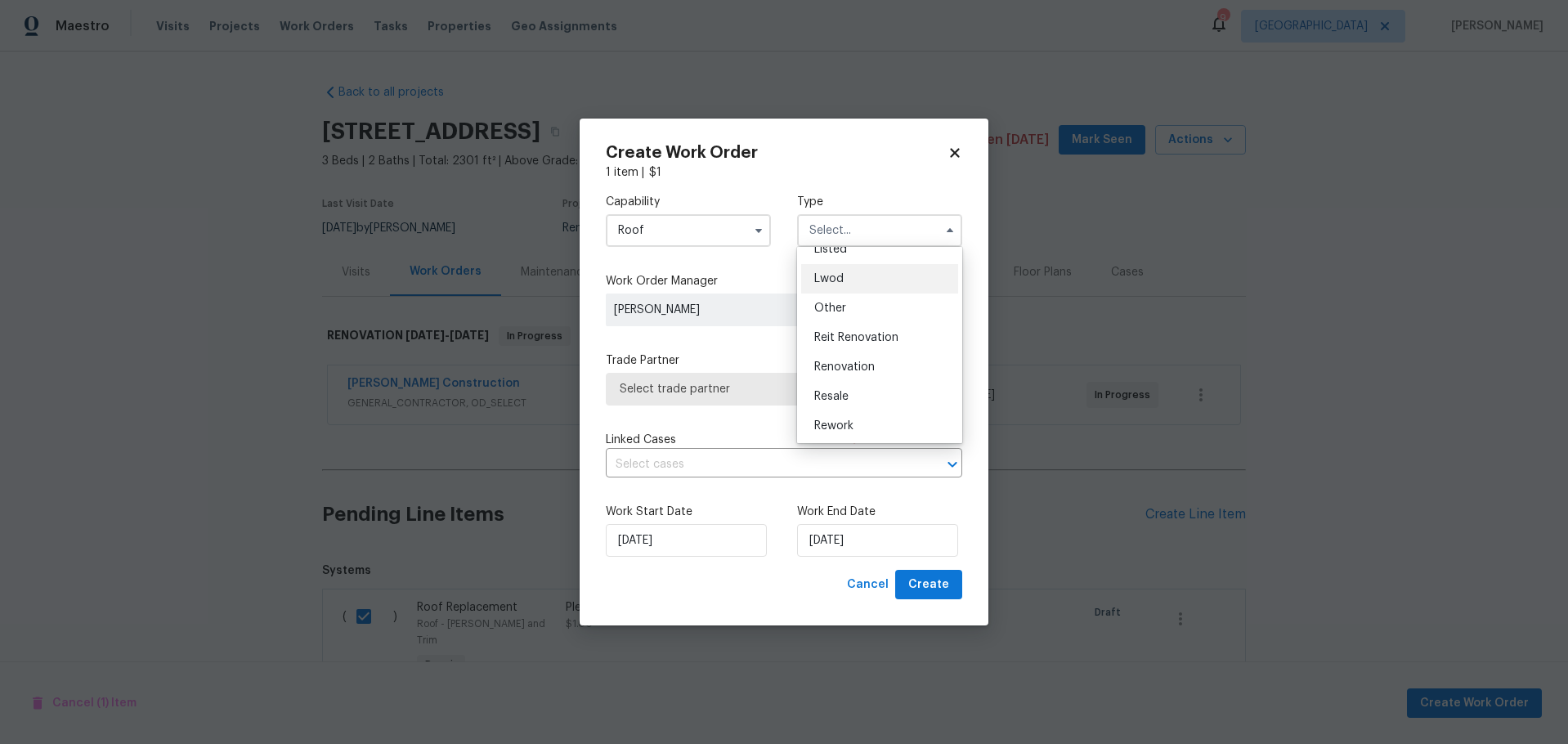
scroll to position [195, 0]
click at [867, 328] on div "Renovation" at bounding box center [880, 336] width 157 height 29
type input "Renovation"
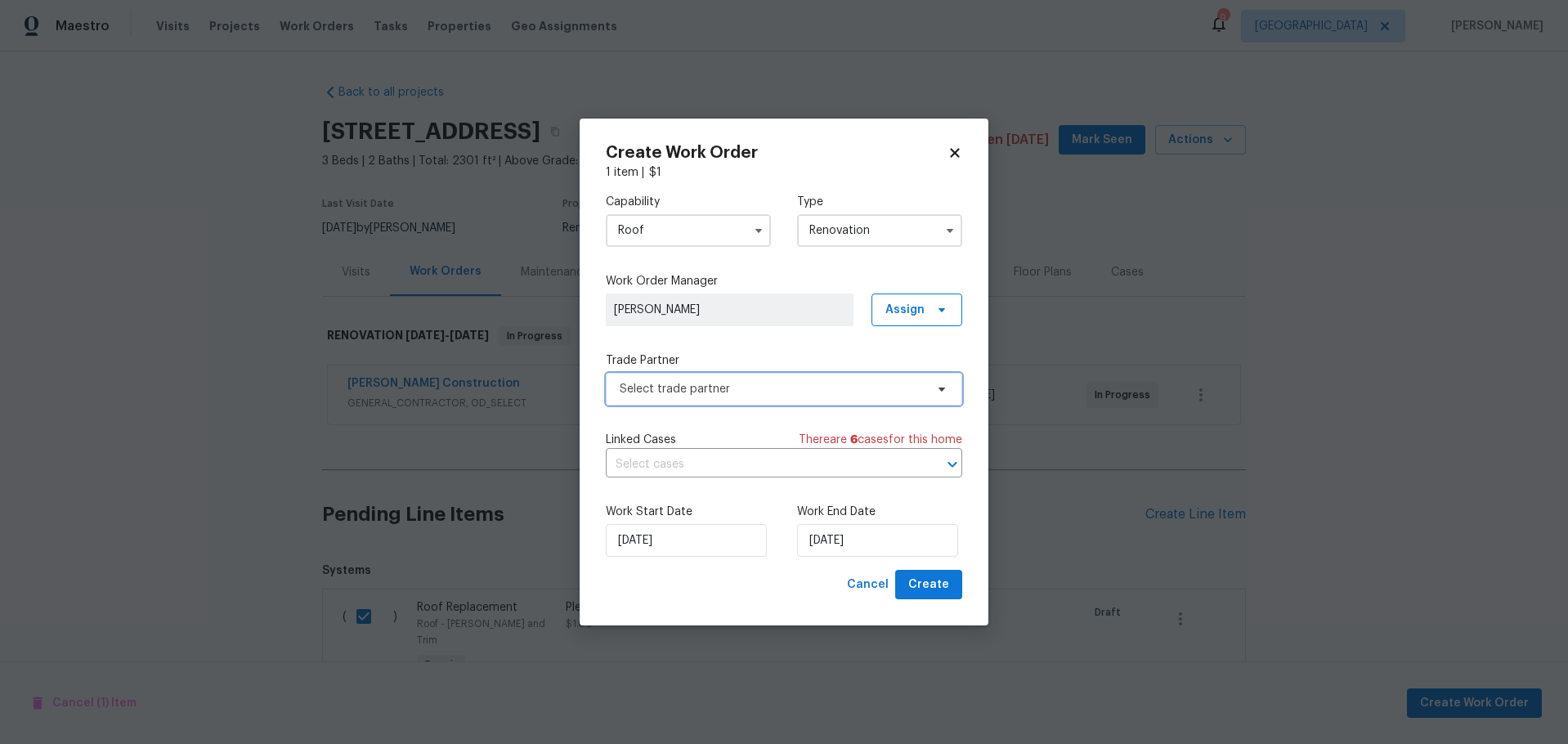
click at [746, 381] on span "Select trade partner" at bounding box center [772, 389] width 305 height 16
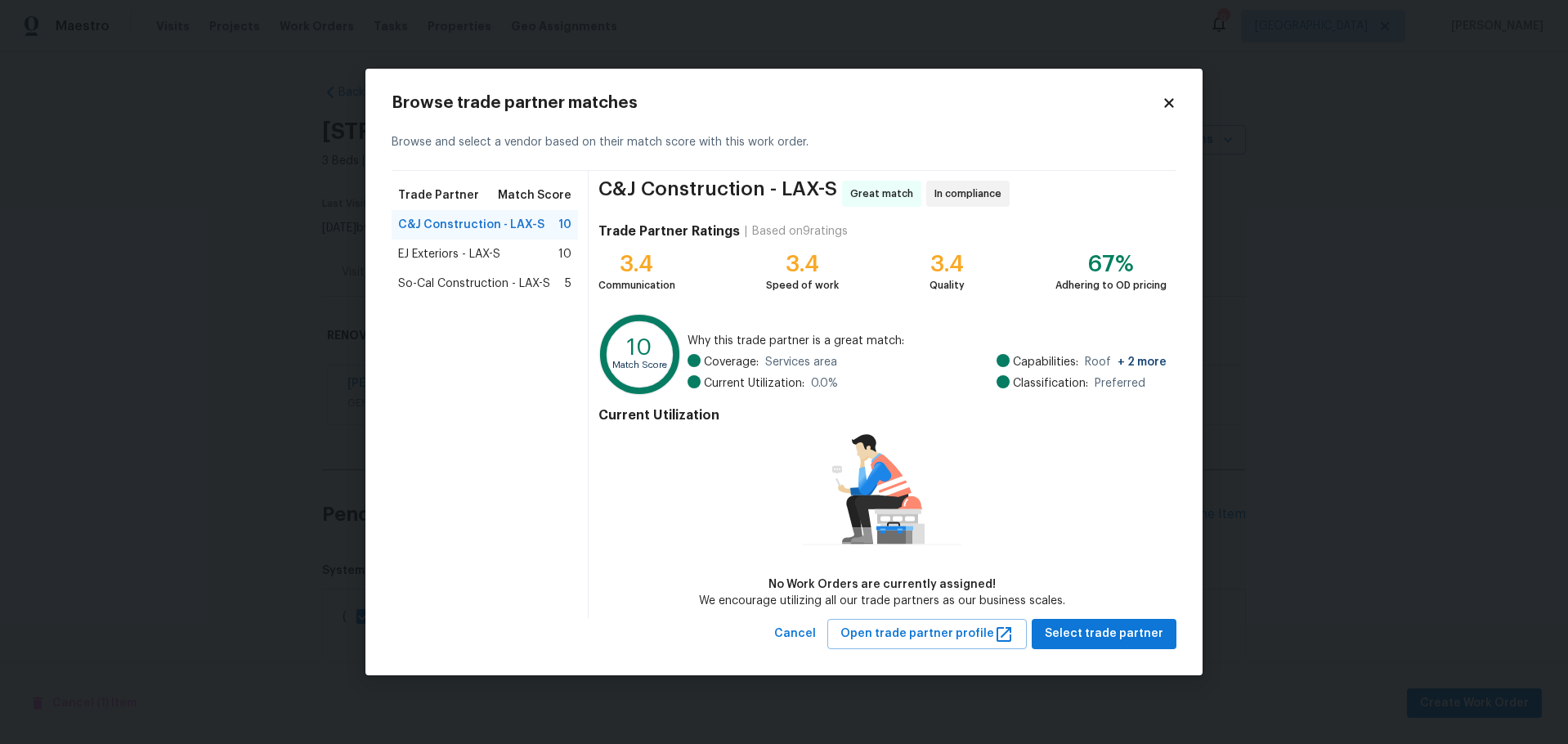
click at [427, 251] on span "EJ Exteriors - LAX-S" at bounding box center [450, 254] width 103 height 16
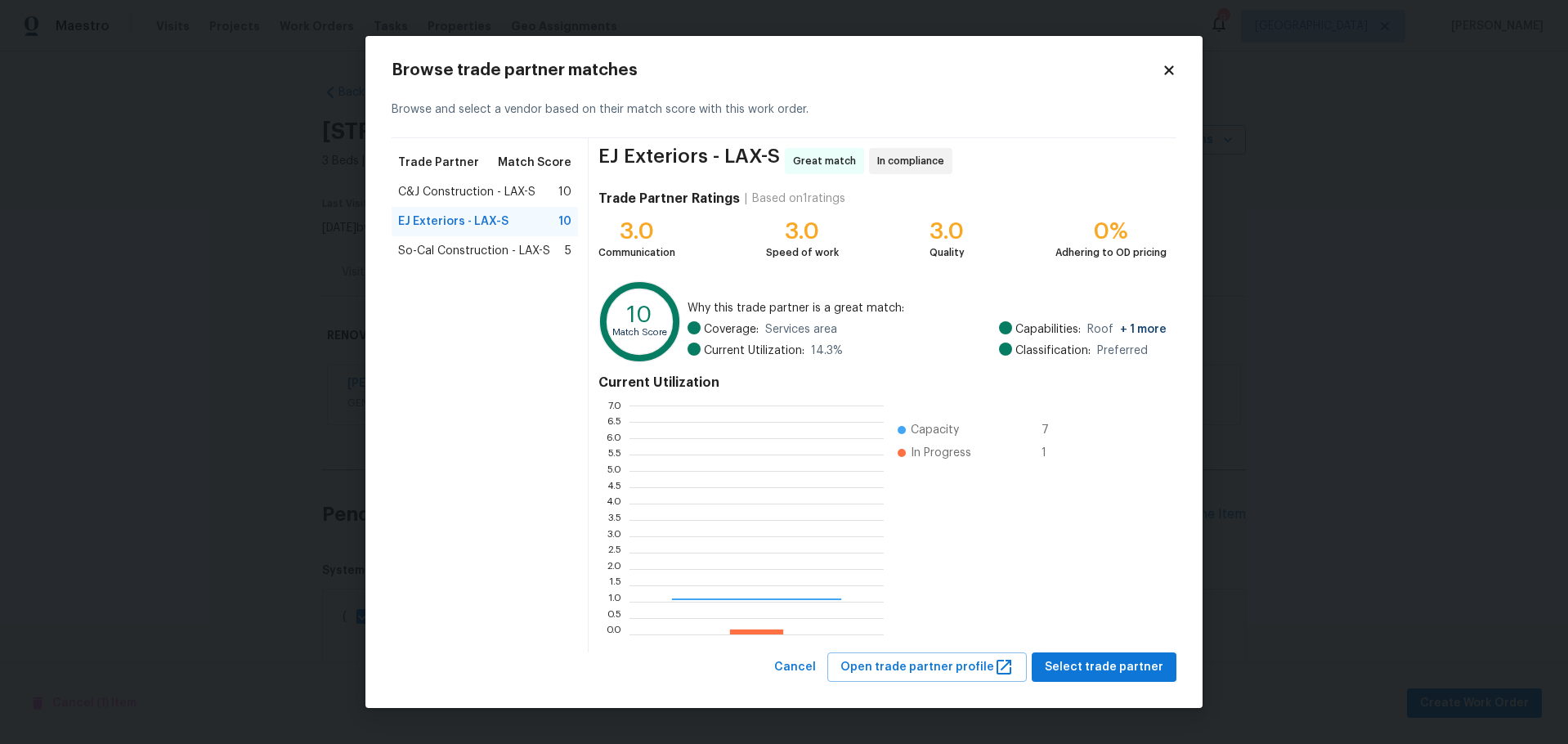
scroll to position [216, 243]
click at [920, 654] on button "Open trade partner profile" at bounding box center [927, 667] width 199 height 30
click at [448, 197] on span "C&J Construction - LAX-S" at bounding box center [467, 192] width 138 height 16
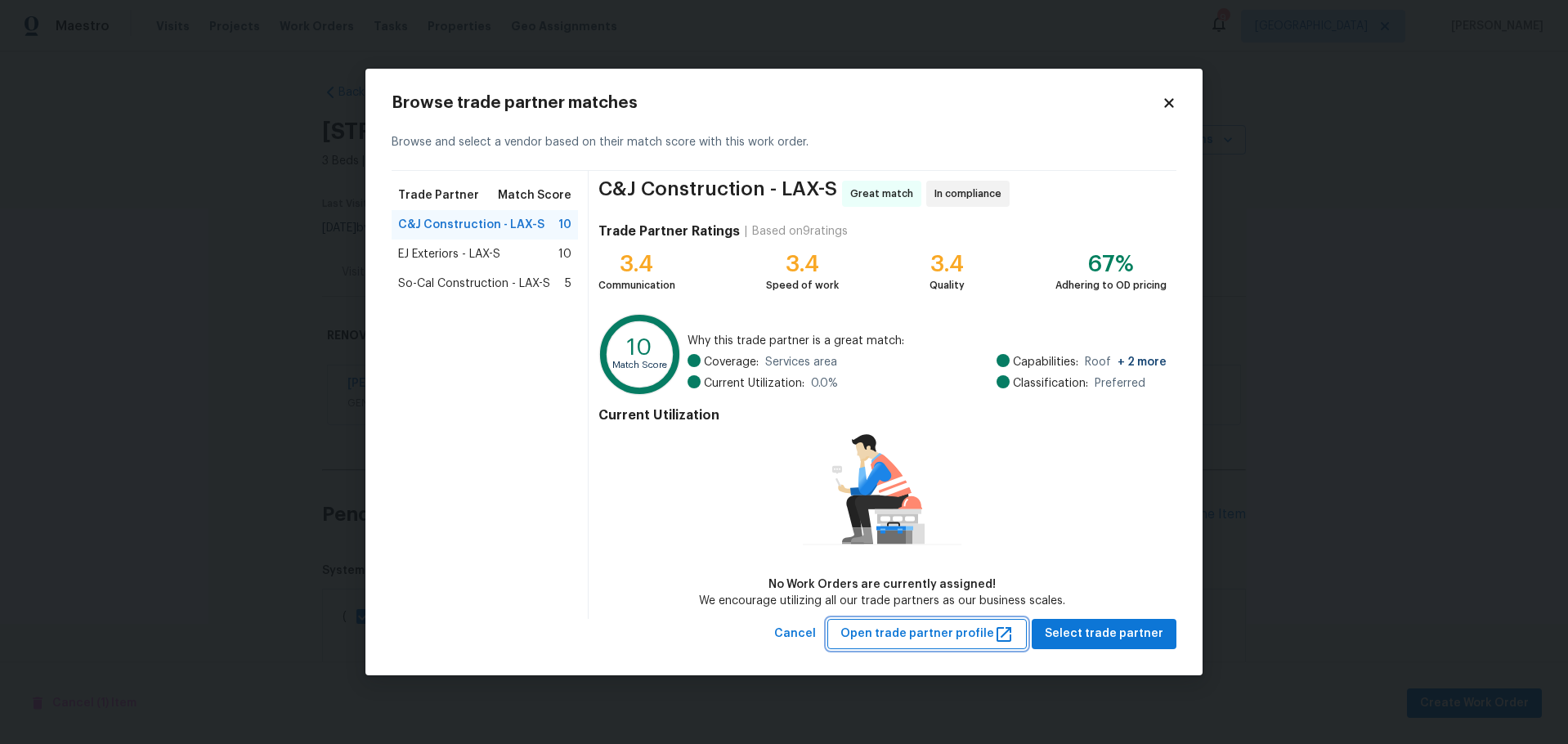
click at [973, 630] on span "Open trade partner profile" at bounding box center [927, 635] width 174 height 21
click at [454, 253] on span "EJ Exteriors - LAX-S" at bounding box center [450, 254] width 103 height 16
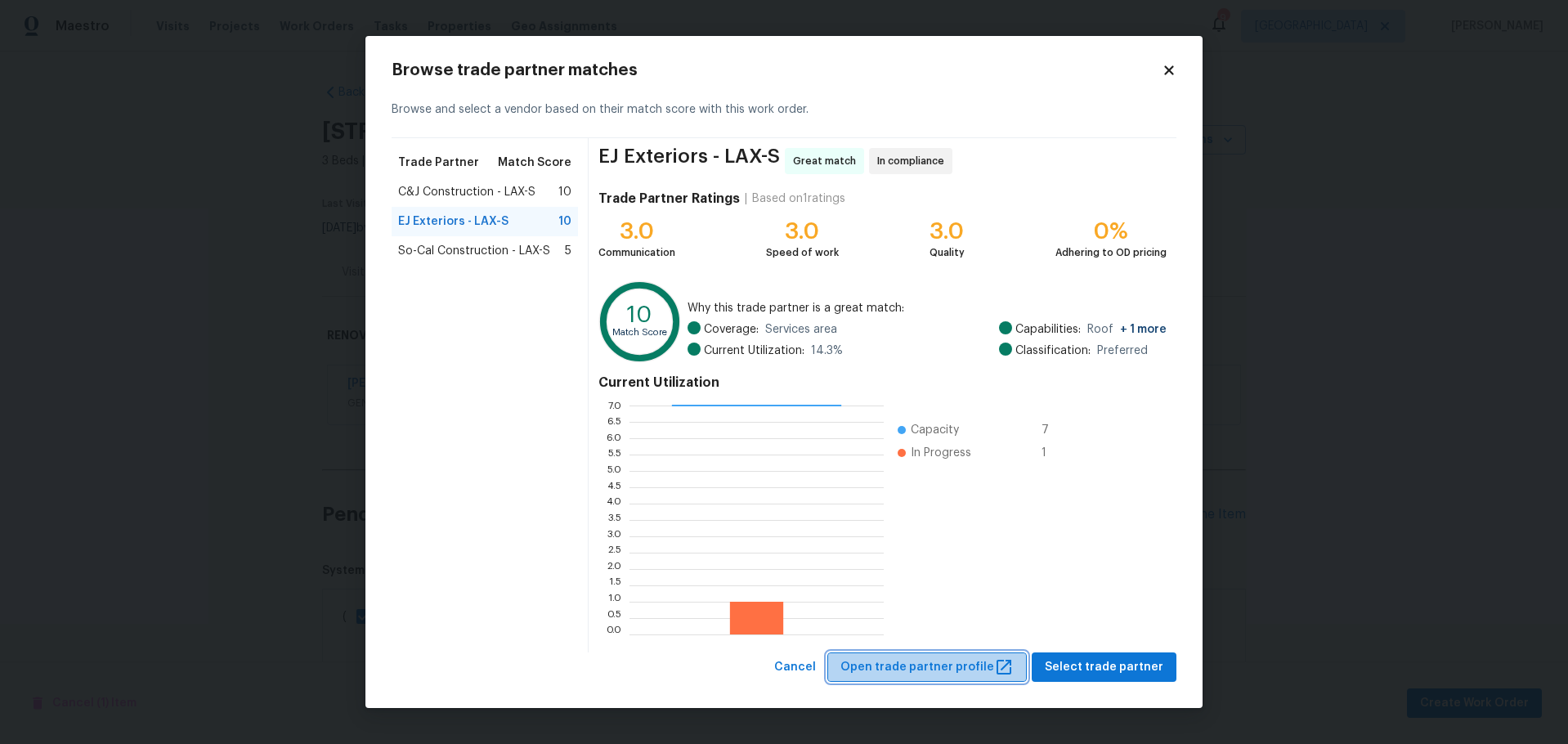
click at [958, 667] on span "Open trade partner profile" at bounding box center [927, 668] width 174 height 21
click at [1083, 667] on span "Select trade partner" at bounding box center [1104, 668] width 119 height 21
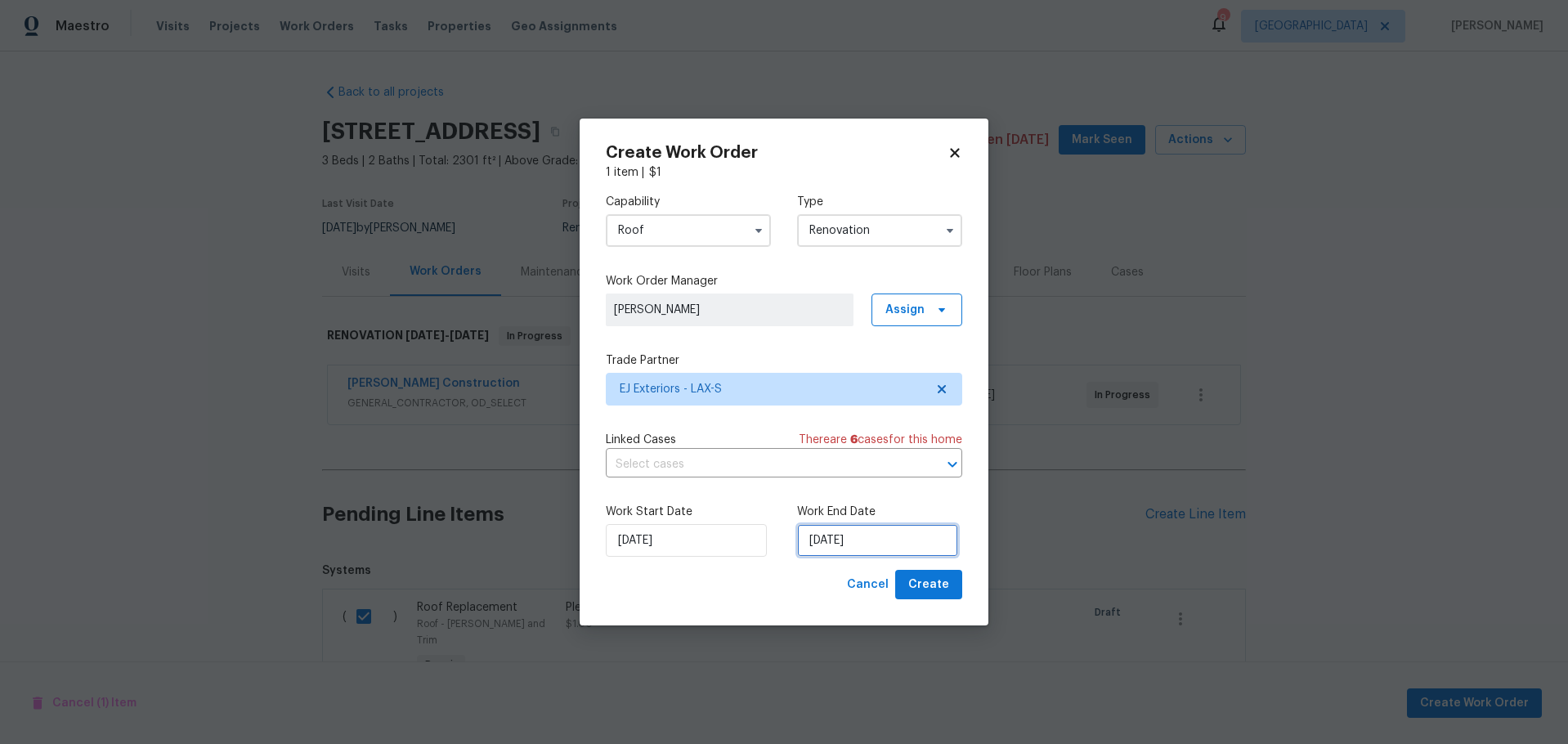
click at [888, 536] on input "9/22/2025" at bounding box center [877, 540] width 161 height 32
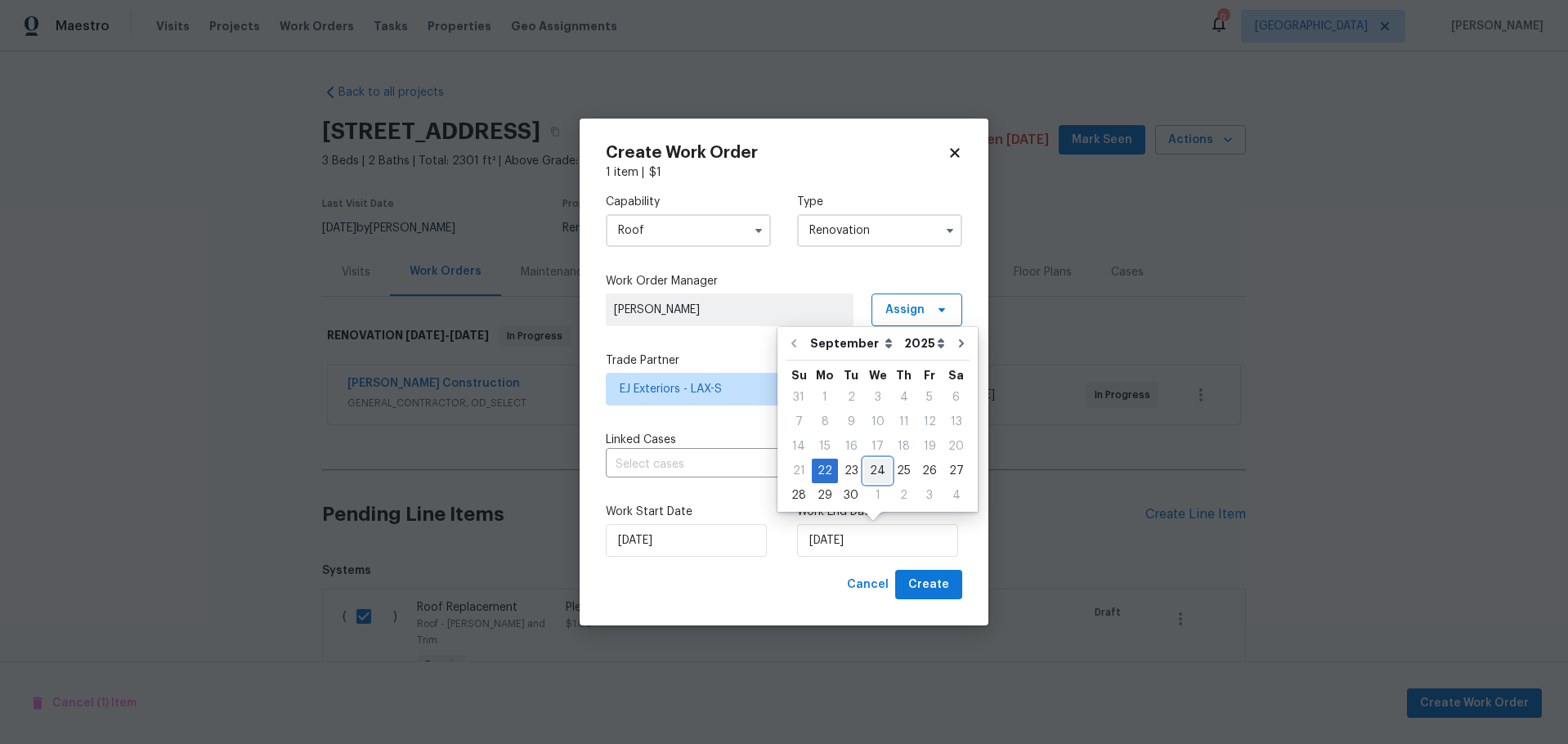
click at [878, 470] on div "24" at bounding box center [878, 470] width 27 height 23
type input "9/24/2025"
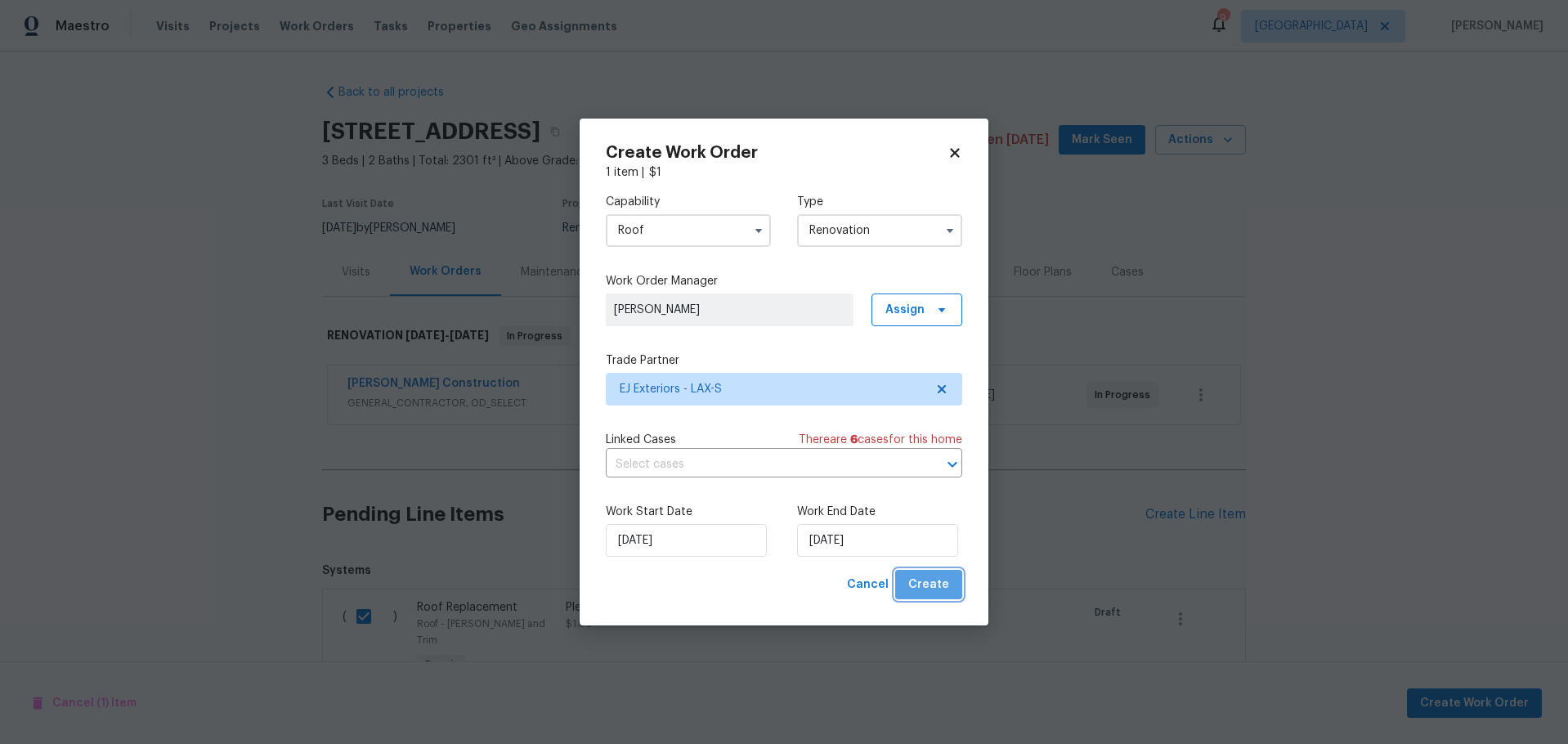
click at [936, 576] on span "Create" at bounding box center [928, 585] width 41 height 21
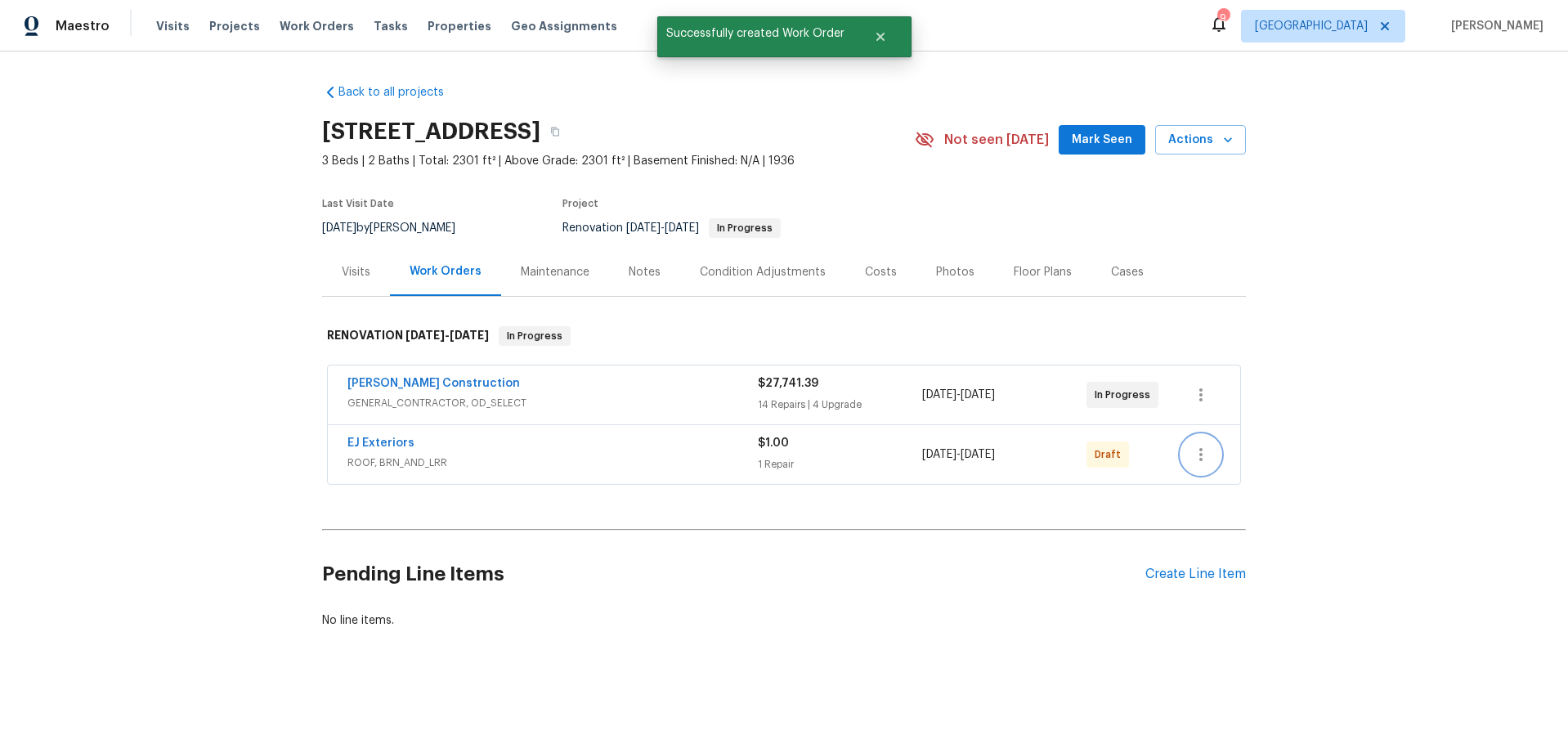
click at [1197, 452] on icon "button" at bounding box center [1200, 454] width 20 height 20
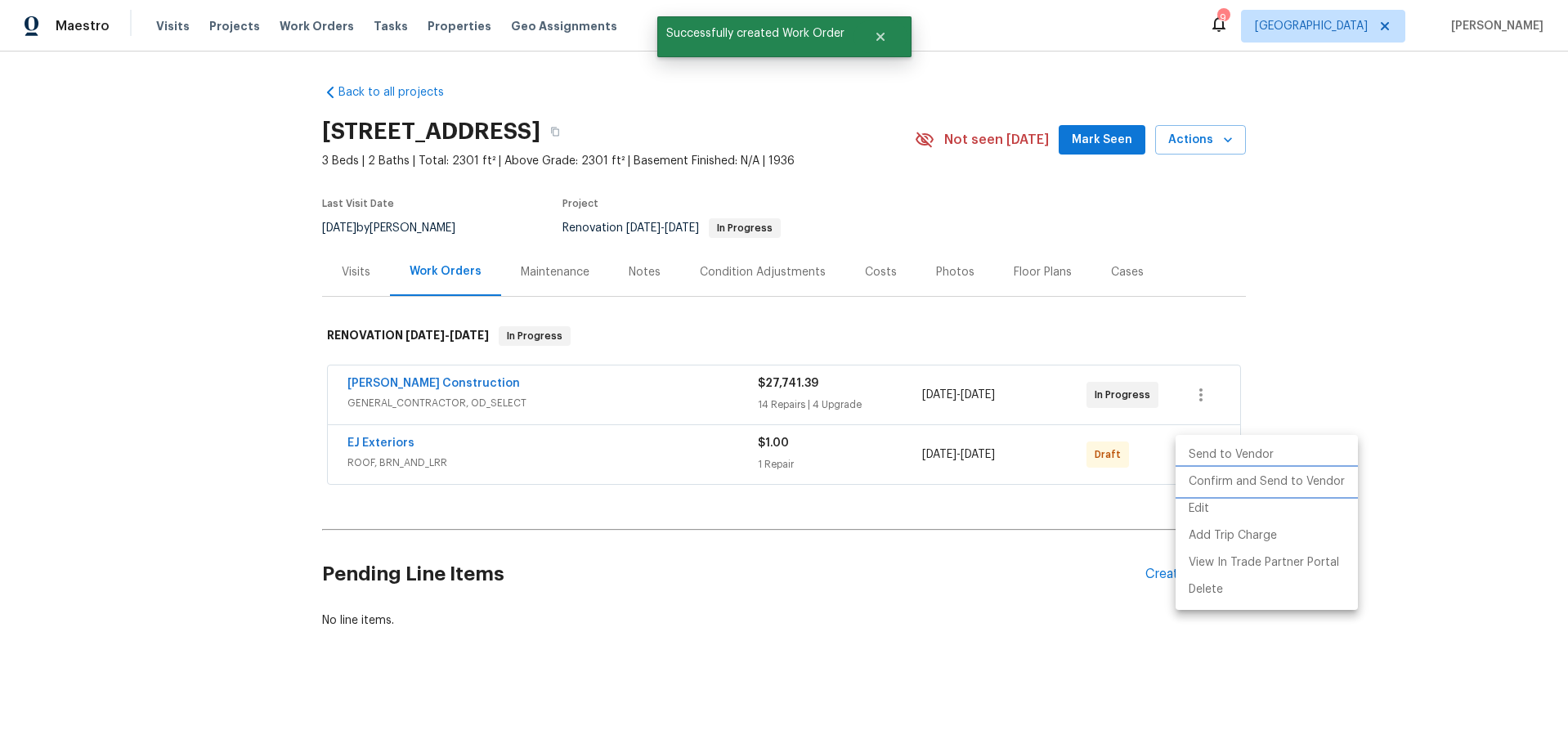
click at [1216, 476] on li "Confirm and Send to Vendor" at bounding box center [1266, 482] width 182 height 27
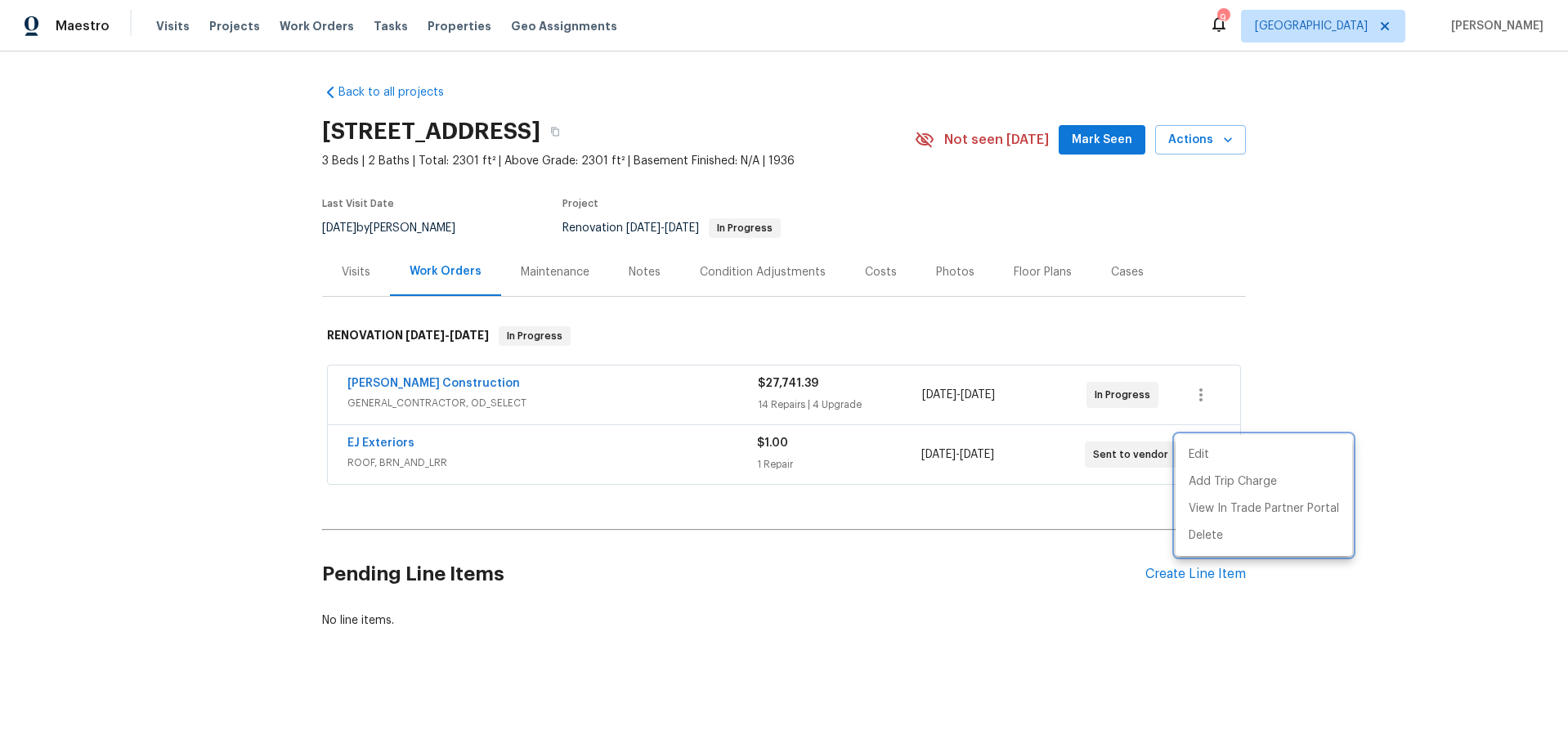
click at [963, 579] on div at bounding box center [784, 372] width 1568 height 744
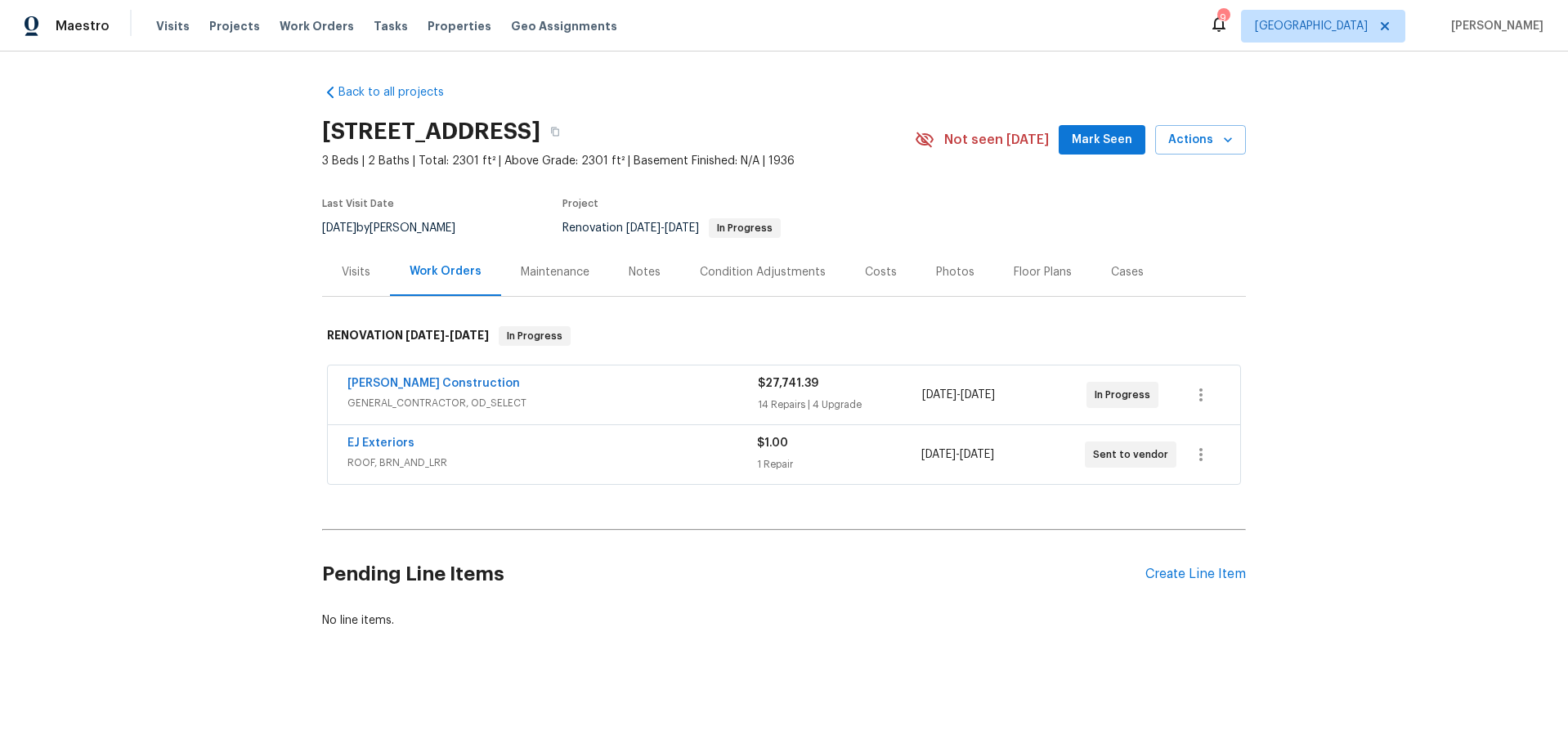
click at [245, 399] on div "Back to all projects 3700 Olympiad Dr, View Park, CA 90043 3 Beds | 2 Baths | T…" at bounding box center [784, 395] width 1568 height 688
